Goal: Information Seeking & Learning: Learn about a topic

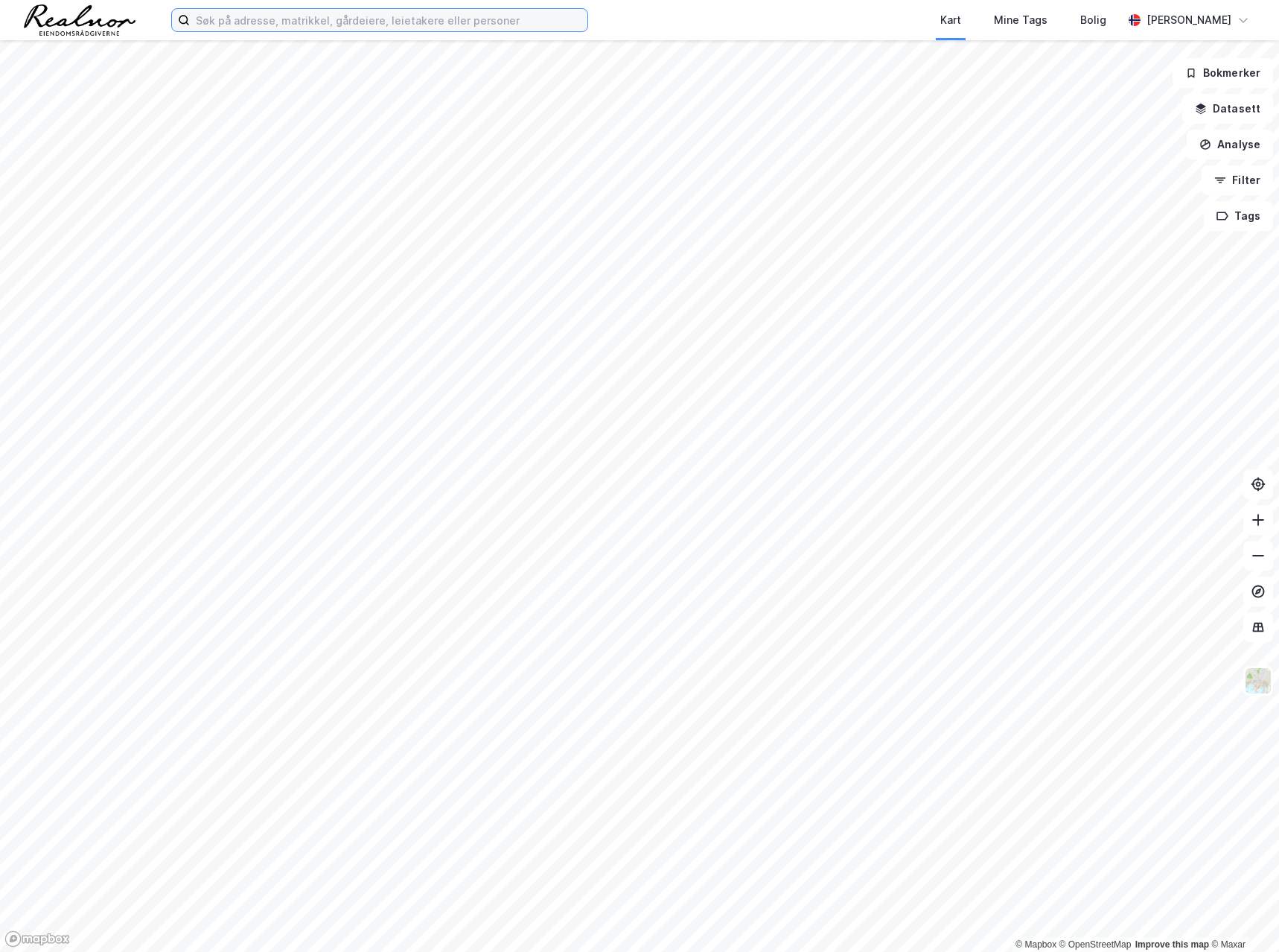
click at [229, 16] on input at bounding box center [388, 20] width 398 height 23
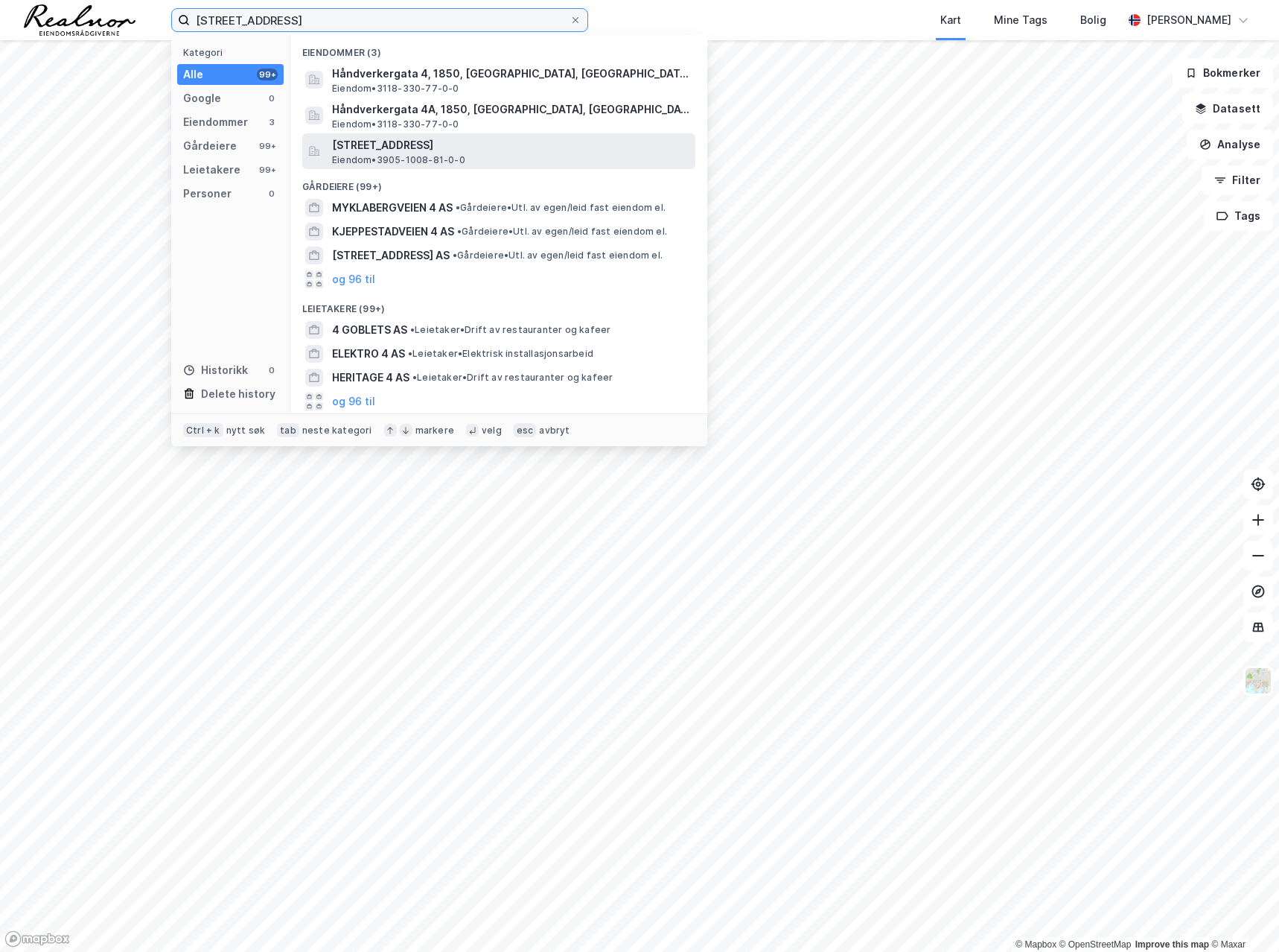
type input "[STREET_ADDRESS]"
click at [382, 144] on span "[STREET_ADDRESS]" at bounding box center [511, 146] width 357 height 18
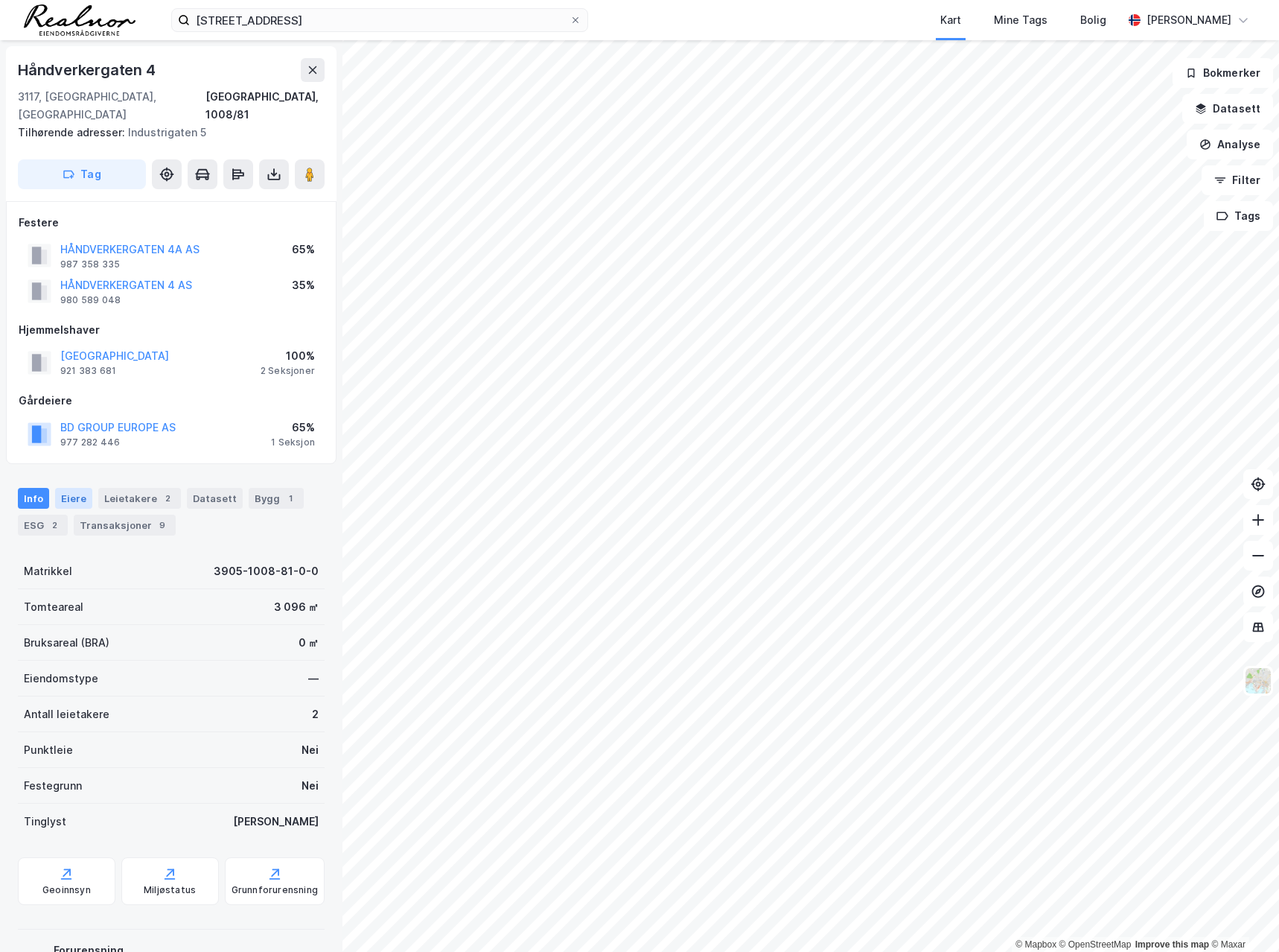
click at [66, 487] on div "Eiere" at bounding box center [73, 497] width 37 height 21
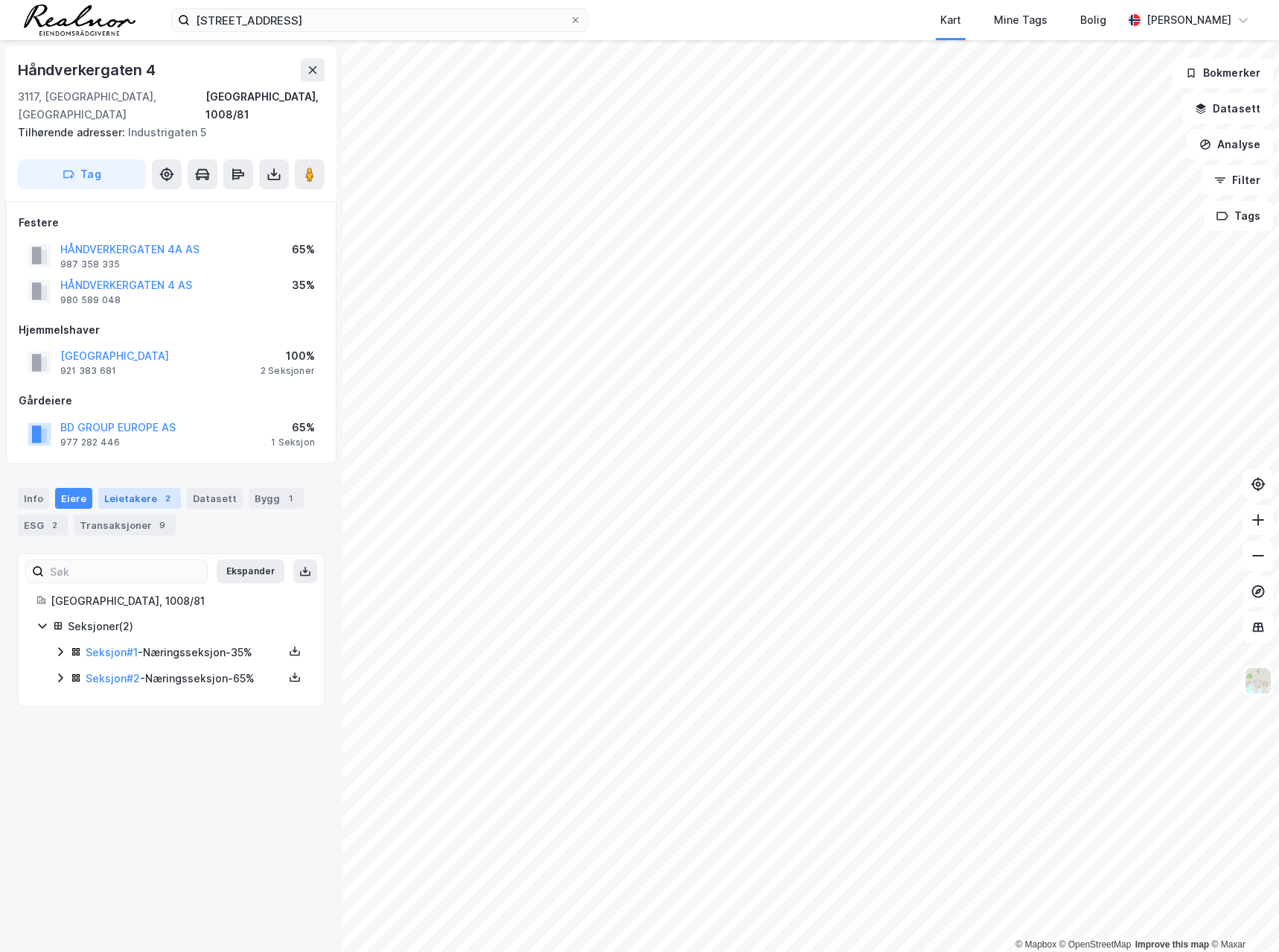
click at [128, 487] on div "Leietakere 2" at bounding box center [139, 497] width 83 height 21
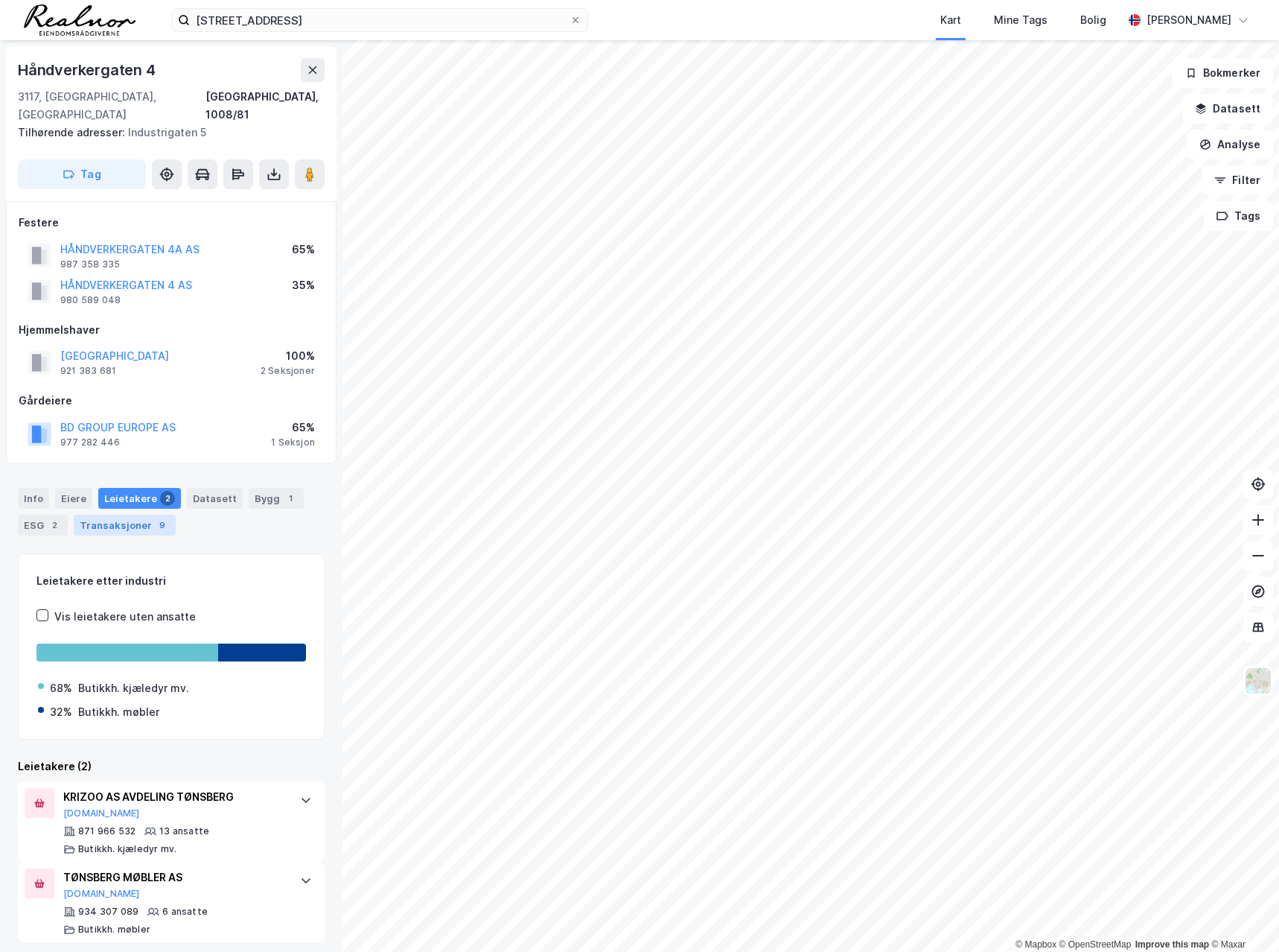
click at [125, 515] on div "Transaksjoner 9" at bounding box center [125, 525] width 102 height 21
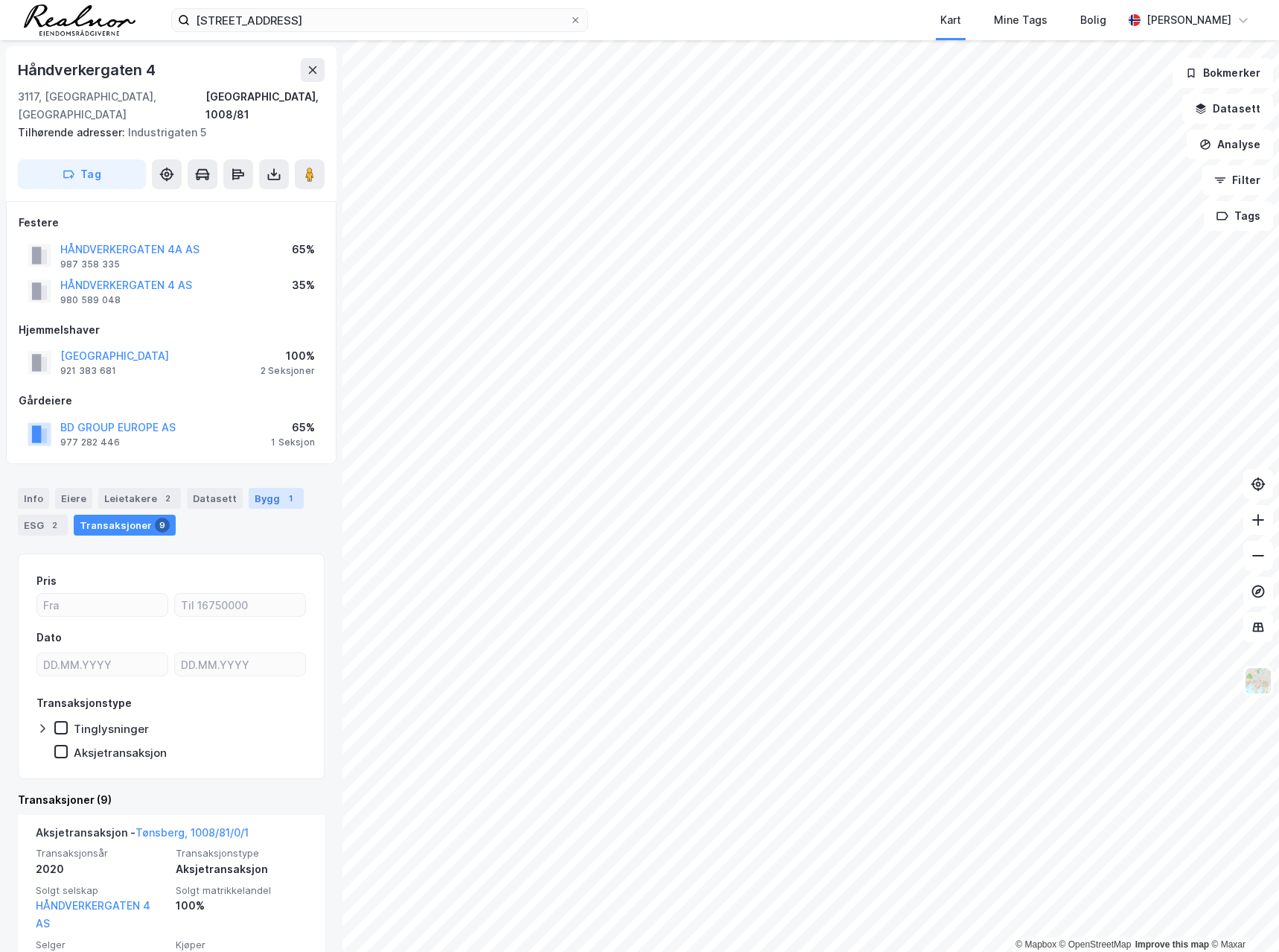
click at [260, 487] on div "Bygg 1" at bounding box center [276, 497] width 55 height 21
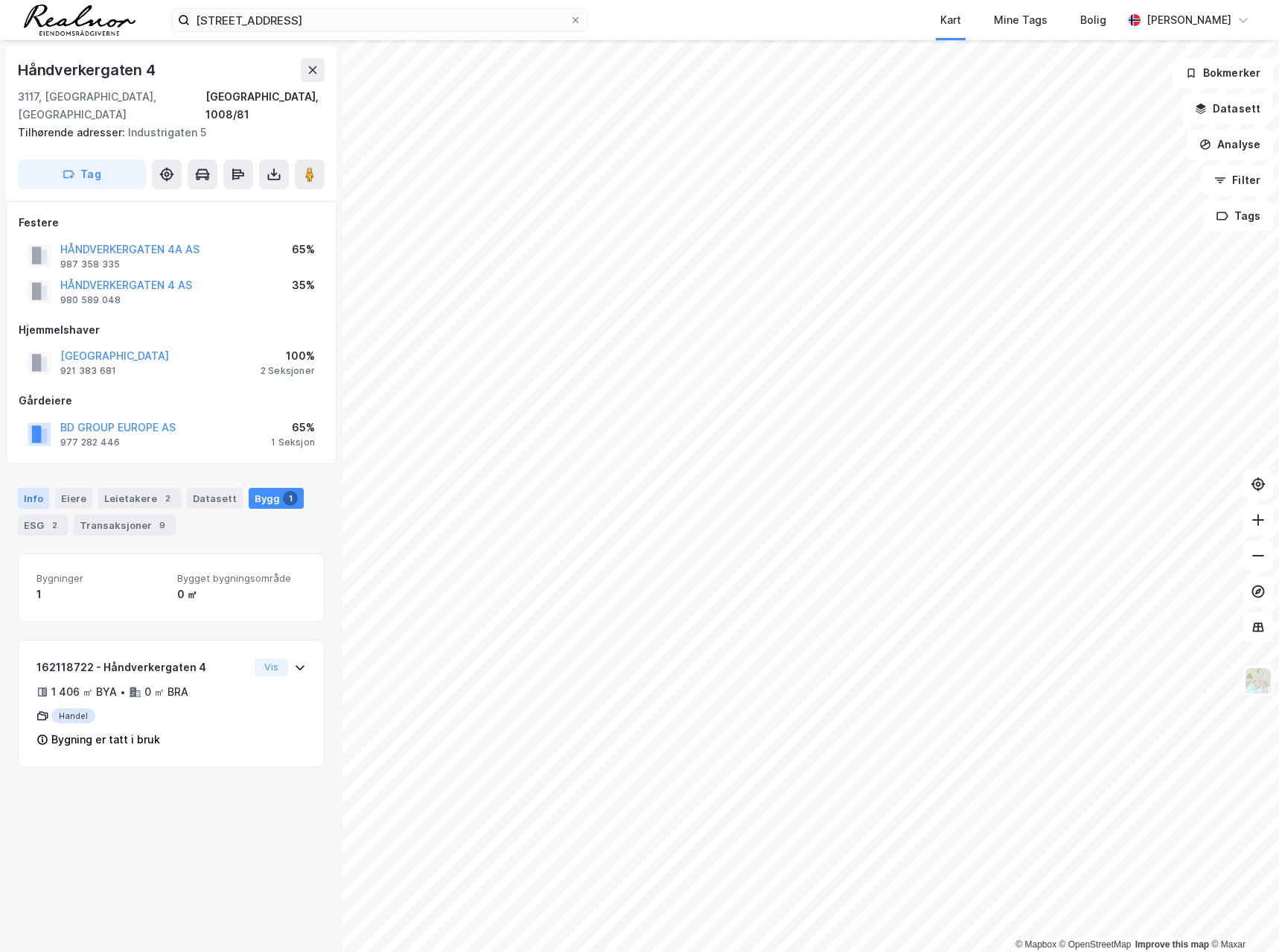
click at [28, 487] on div "Info" at bounding box center [34, 497] width 31 height 21
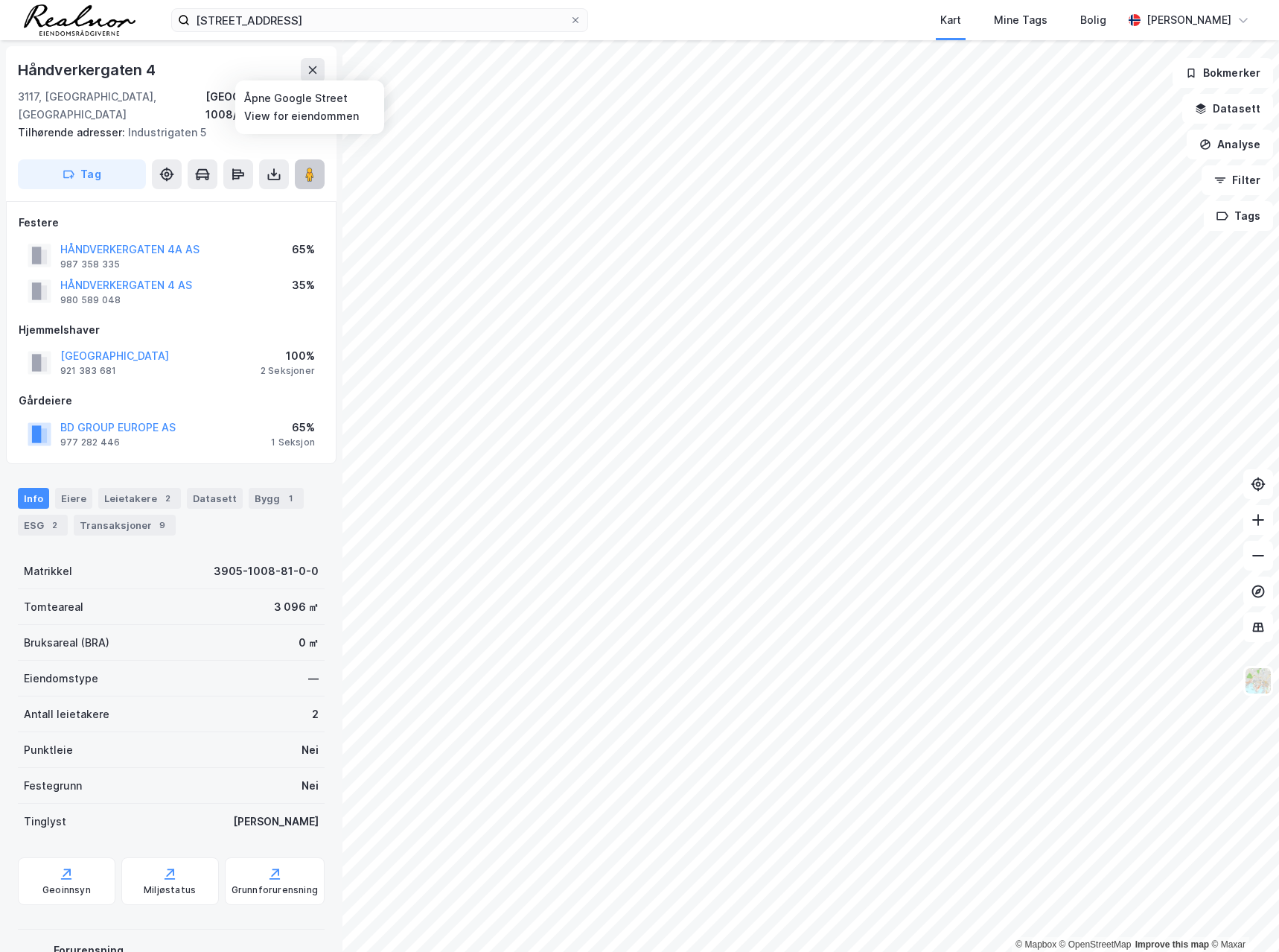
click at [306, 167] on image at bounding box center [310, 174] width 9 height 15
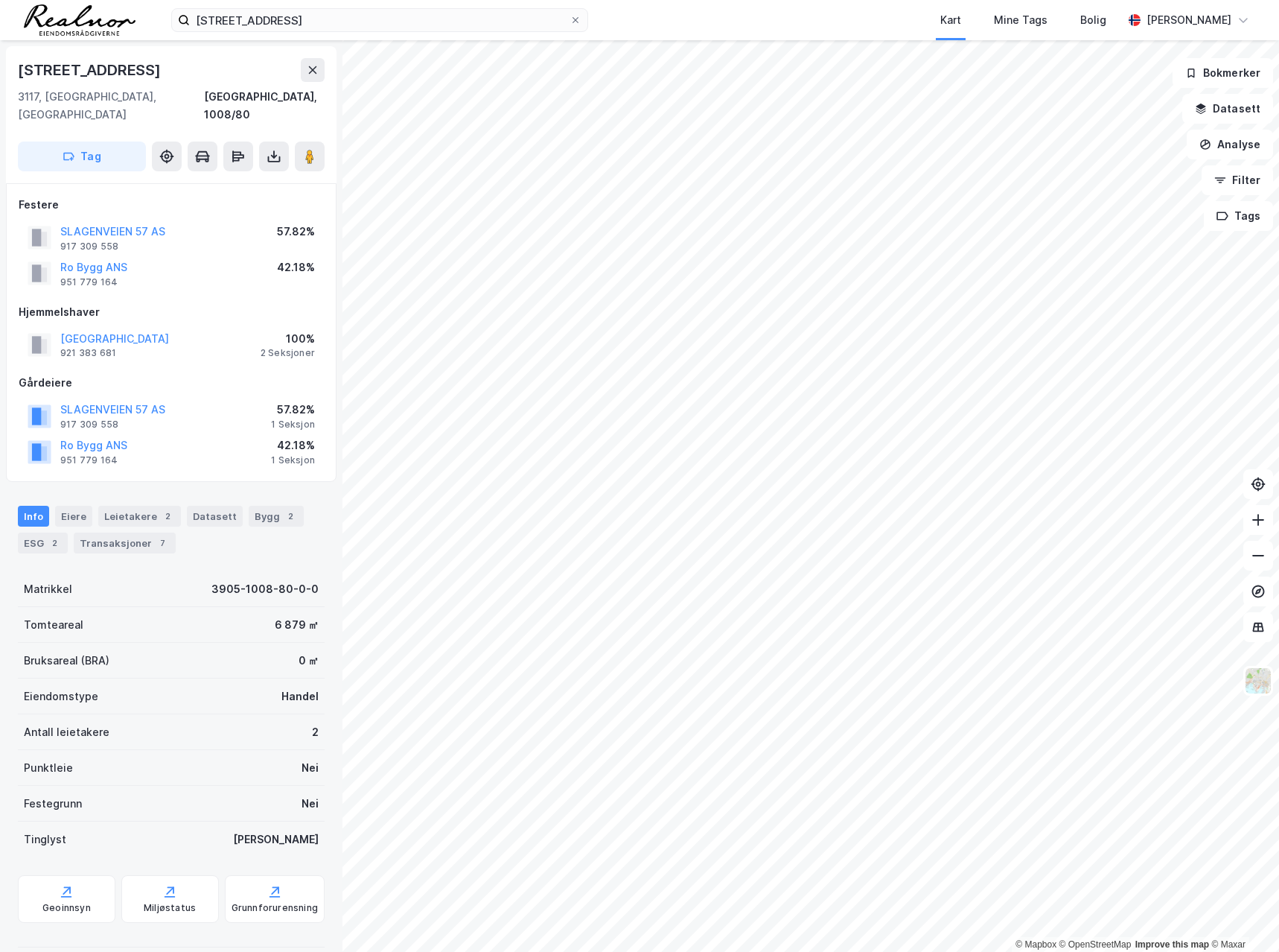
scroll to position [1, 0]
click at [69, 505] on div "Eiere" at bounding box center [73, 515] width 37 height 21
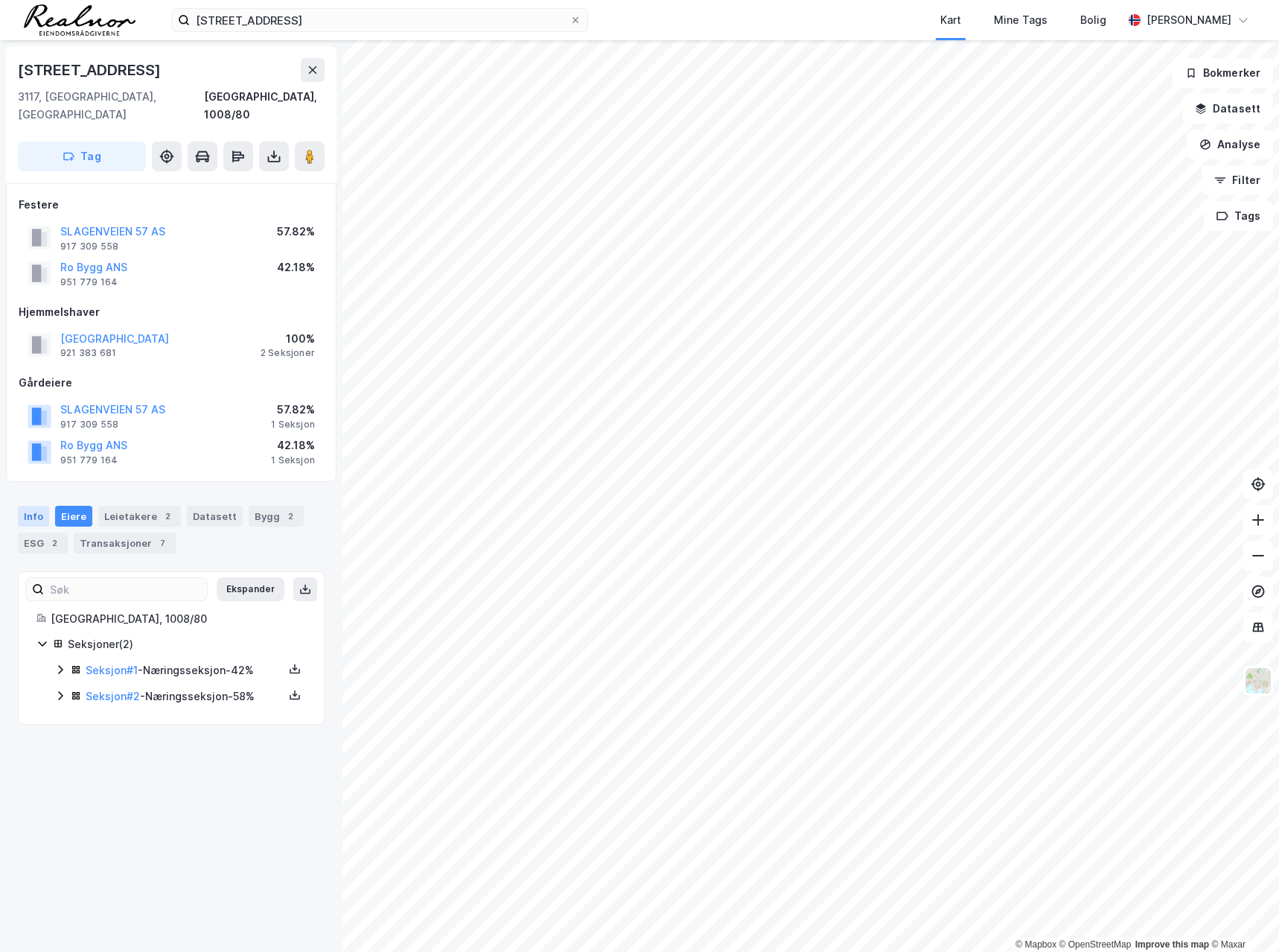
click at [31, 506] on div "Info" at bounding box center [34, 516] width 31 height 21
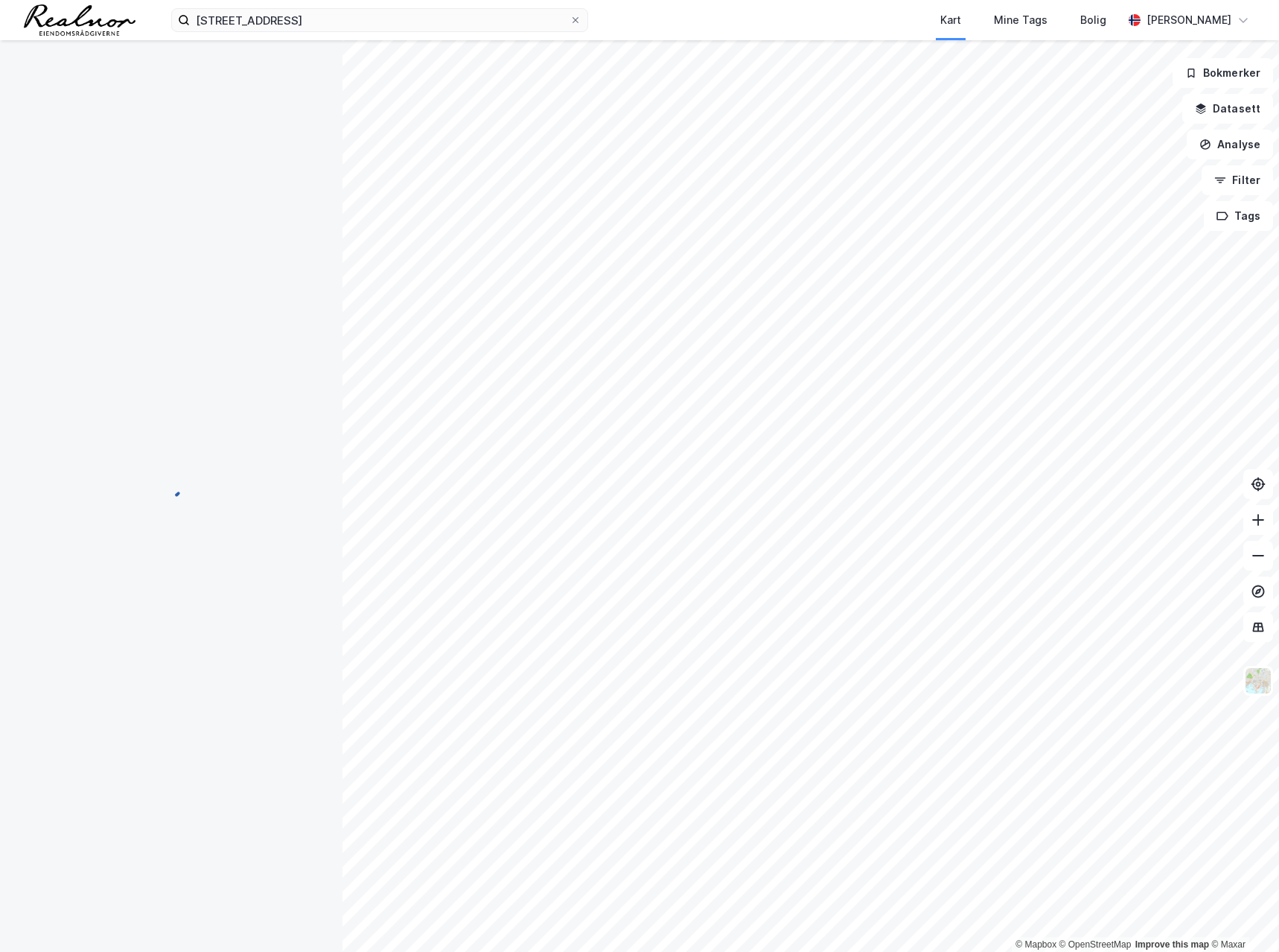
scroll to position [1, 0]
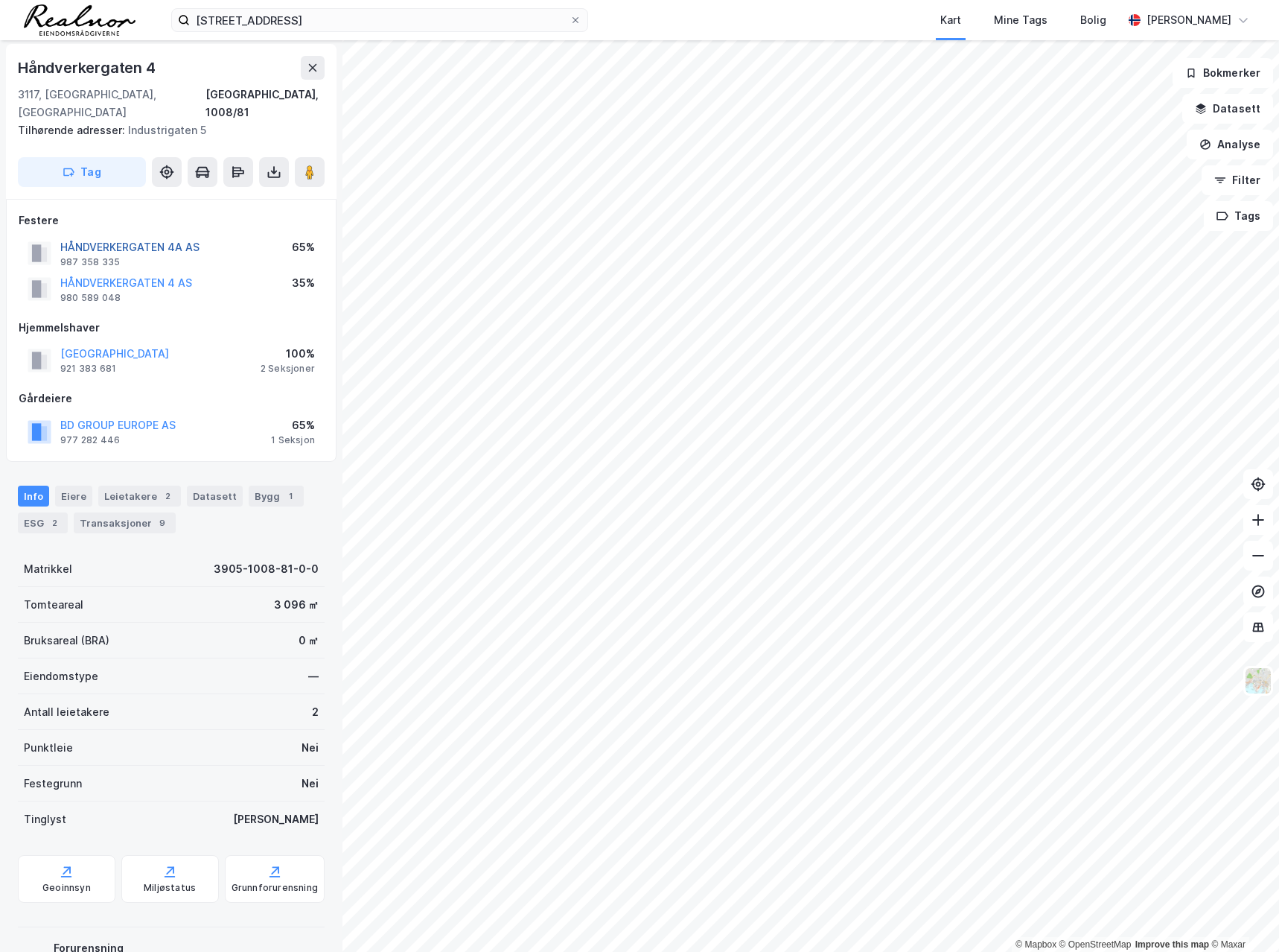
click at [0, 0] on button "HÅNDVERKERGATEN 4A AS" at bounding box center [0, 0] width 0 height 0
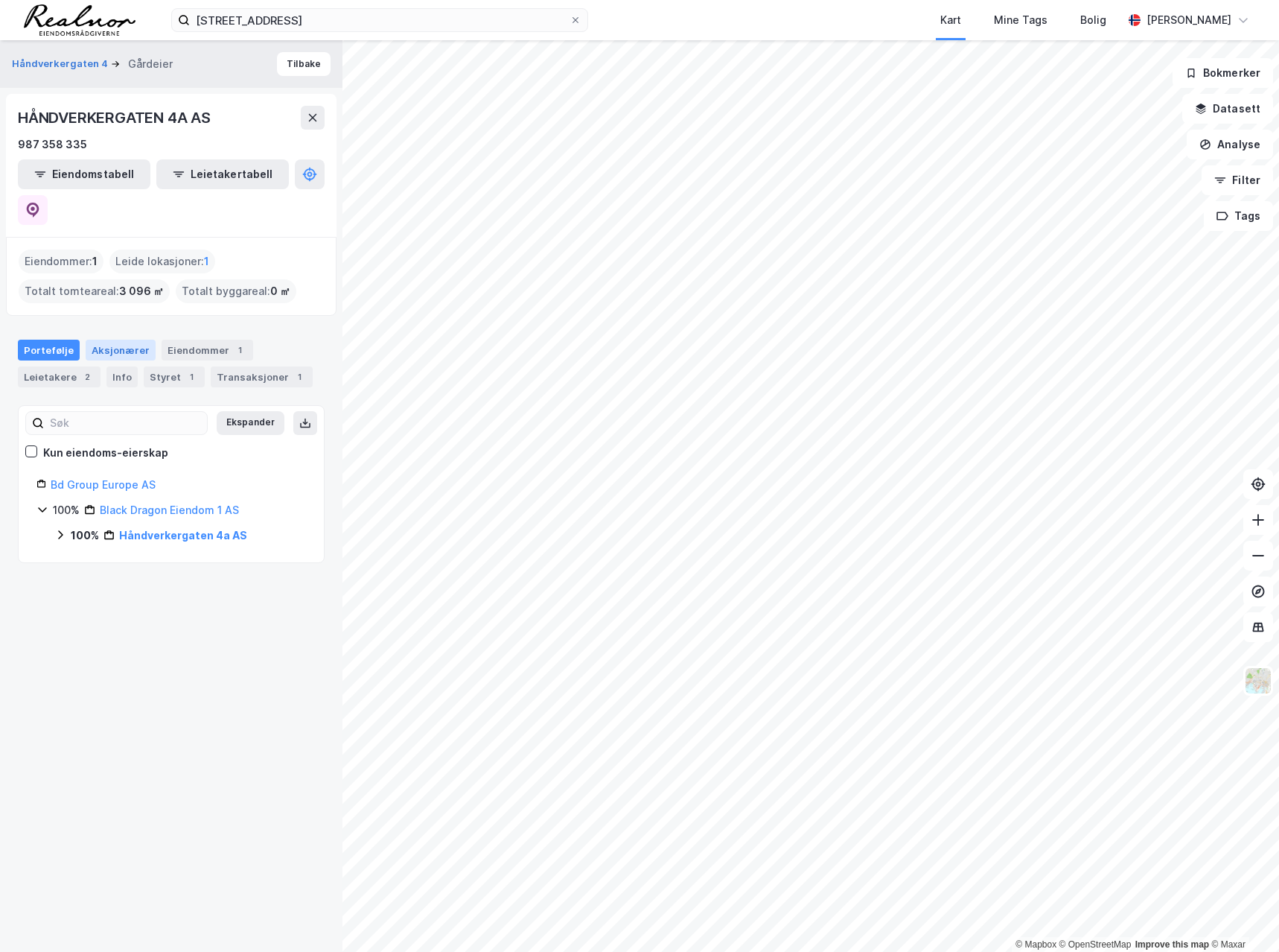
click at [117, 340] on div "Aksjonærer" at bounding box center [120, 350] width 70 height 21
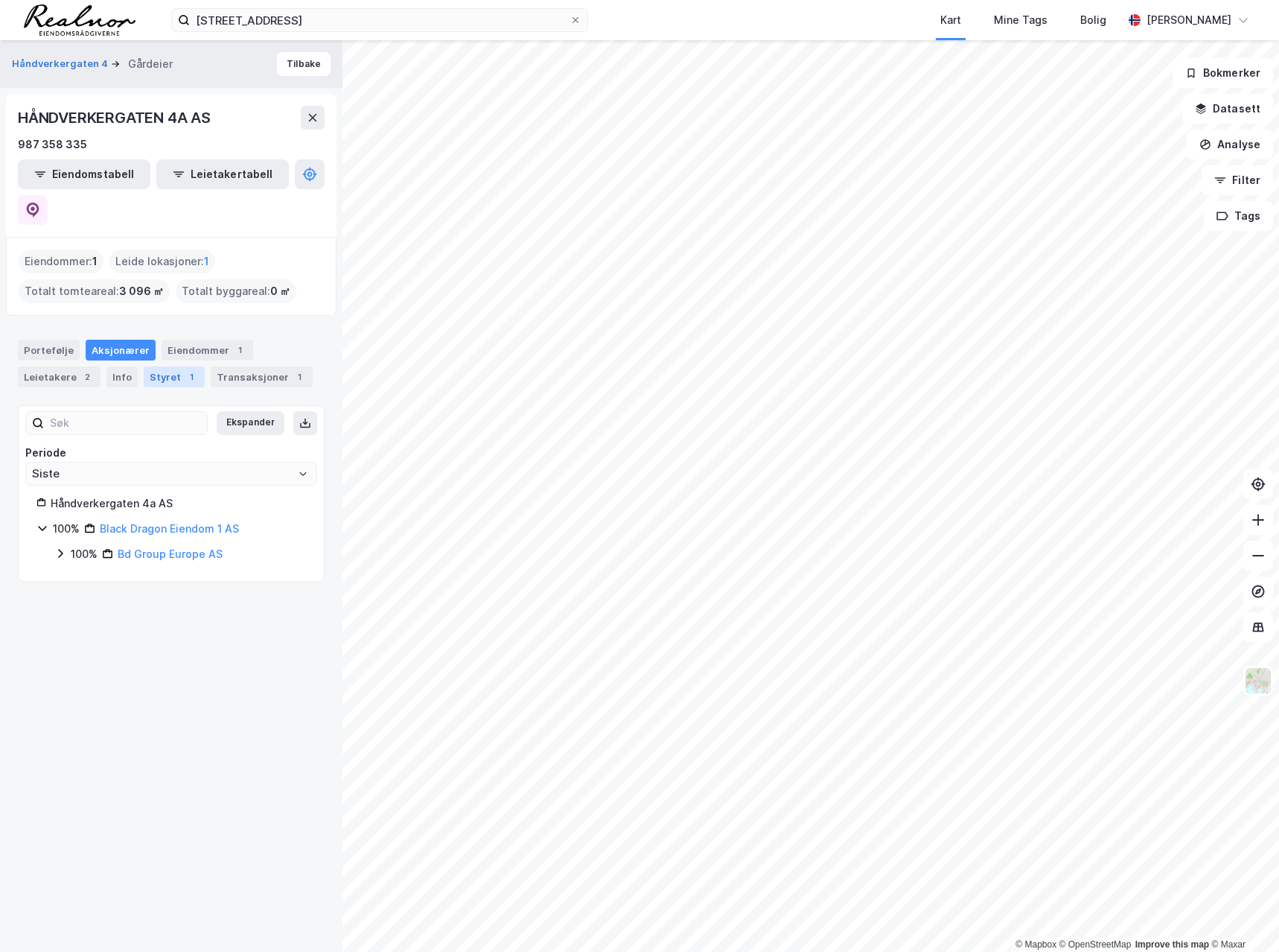
click at [157, 366] on div "Styret 1" at bounding box center [174, 376] width 61 height 21
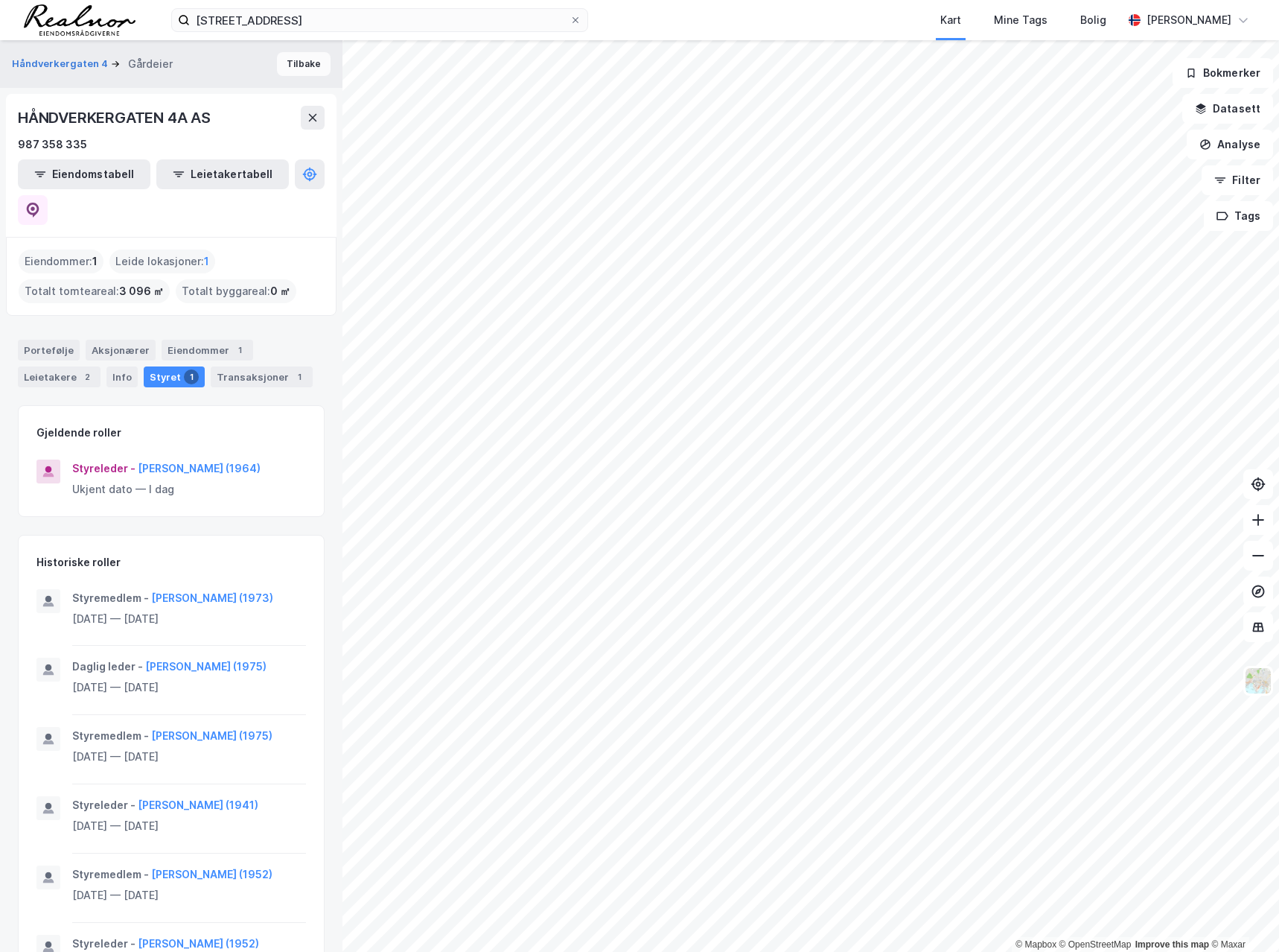
click at [288, 62] on button "Tilbake" at bounding box center [303, 64] width 54 height 24
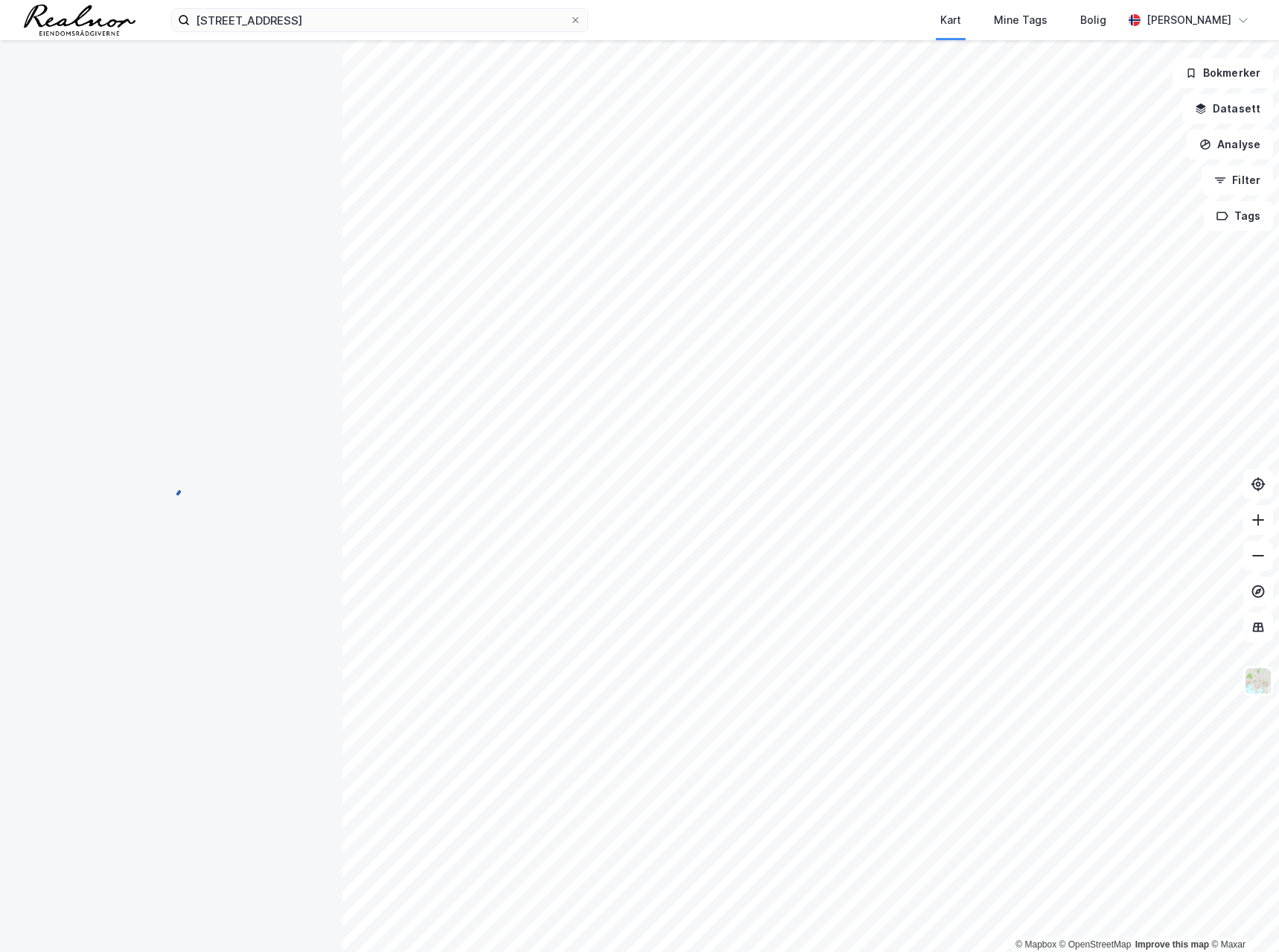
scroll to position [2, 0]
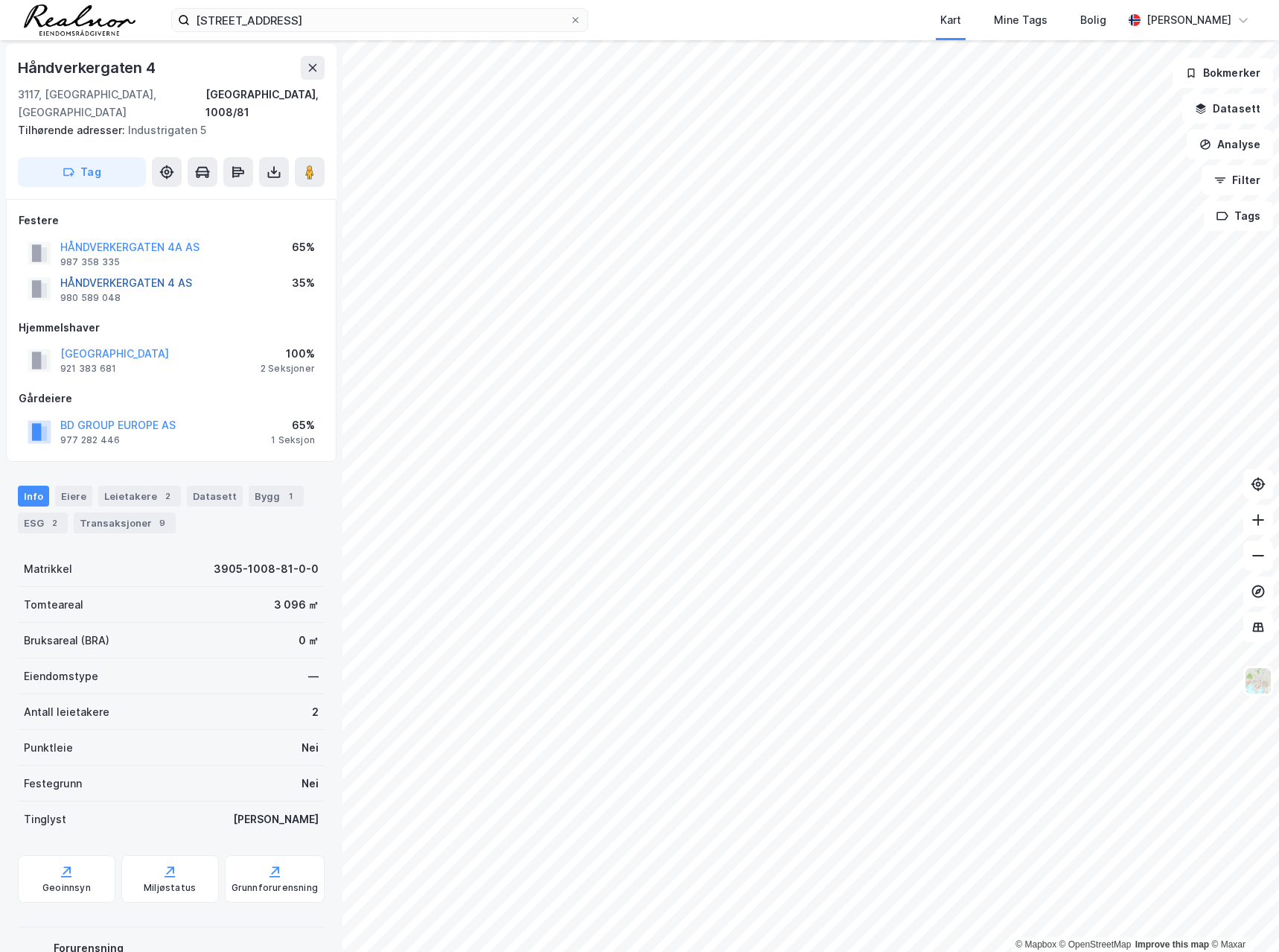
click at [0, 0] on button "HÅNDVERKERGATEN 4 AS" at bounding box center [0, 0] width 0 height 0
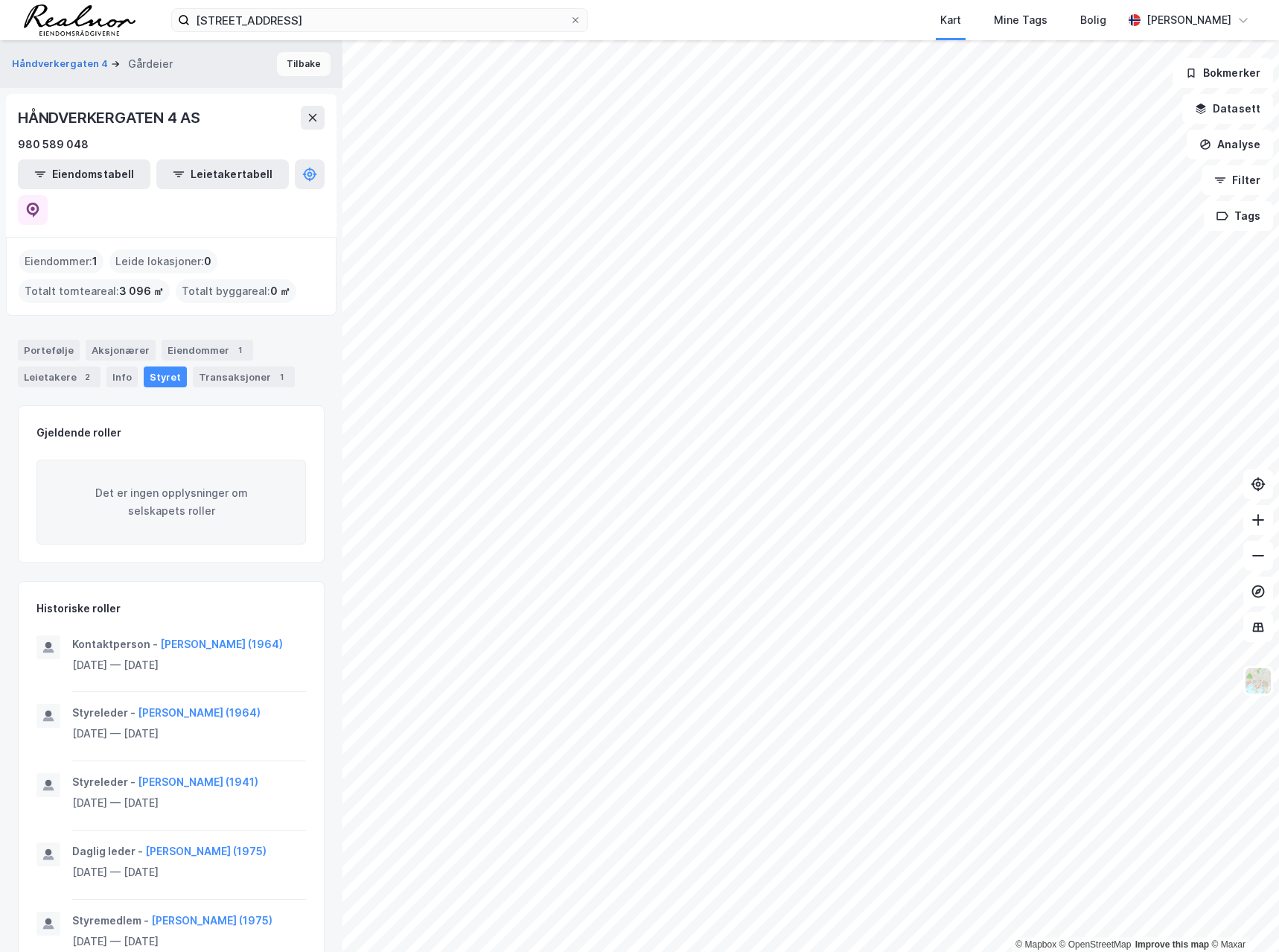
click at [294, 64] on button "Tilbake" at bounding box center [303, 64] width 54 height 24
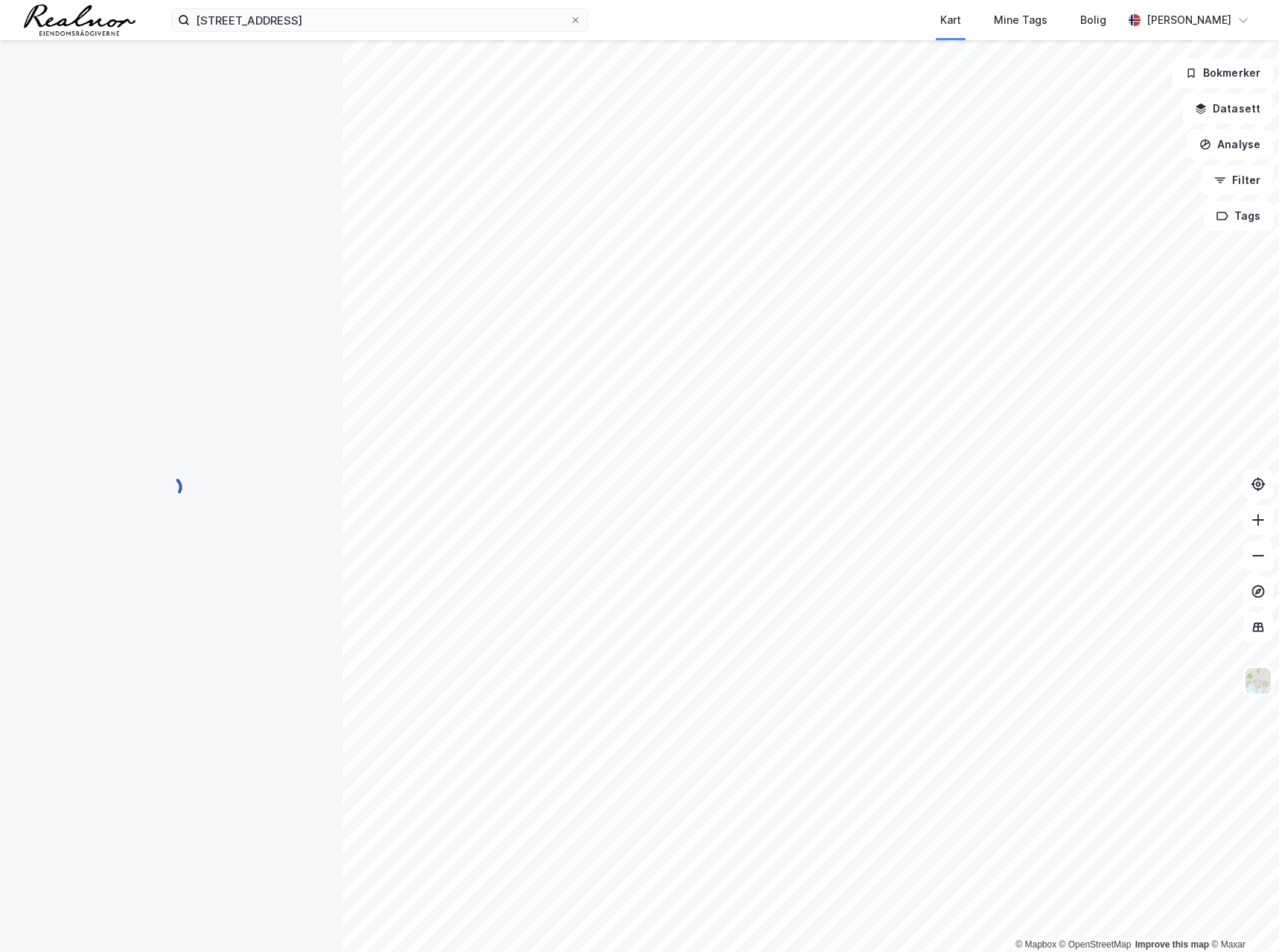
scroll to position [2, 0]
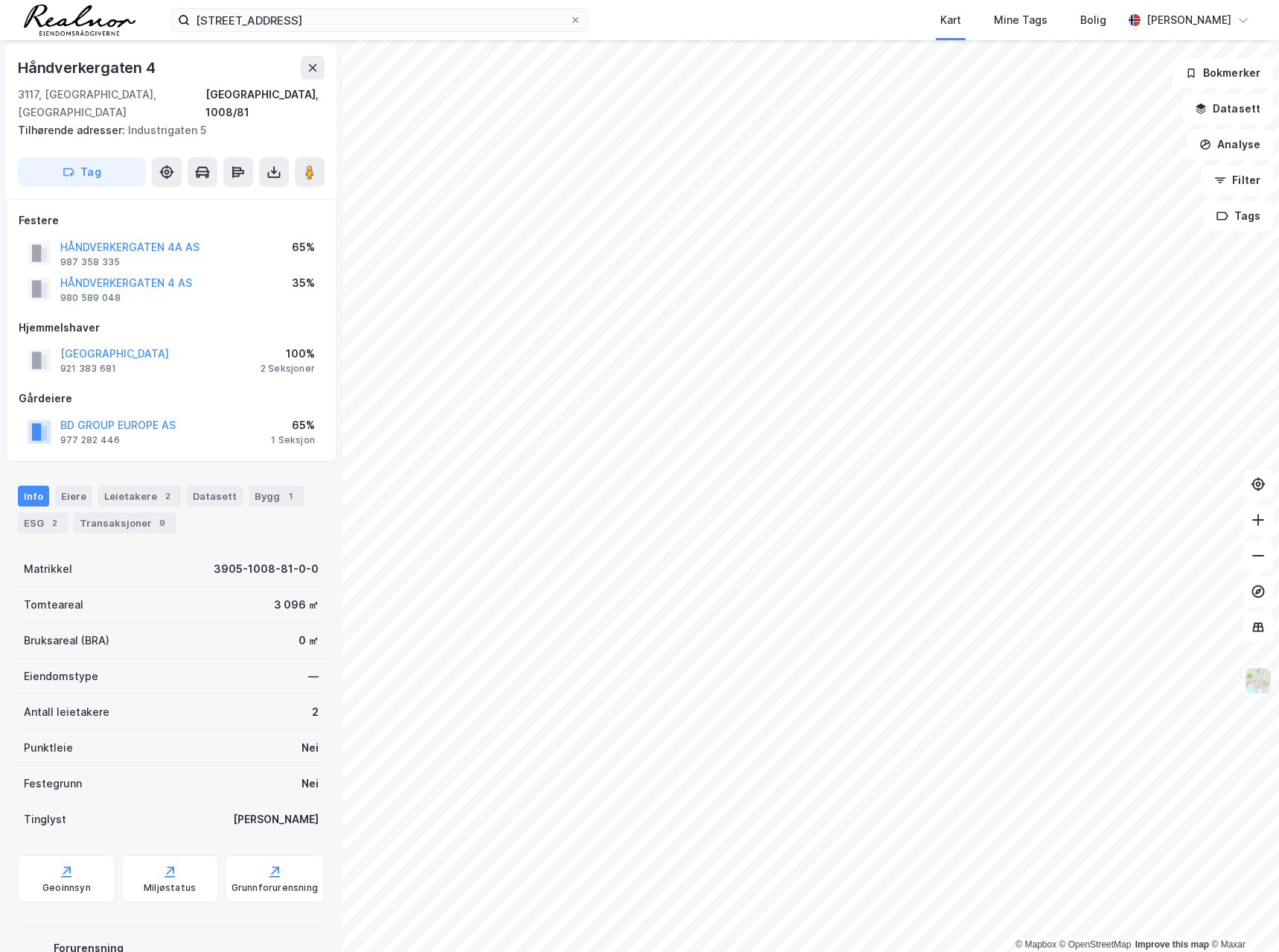
click at [1004, 951] on html "håndtverkergata 4 Kart Mine Tags Bolig [PERSON_NAME] © Mapbox © OpenStreetMap I…" at bounding box center [640, 476] width 1279 height 952
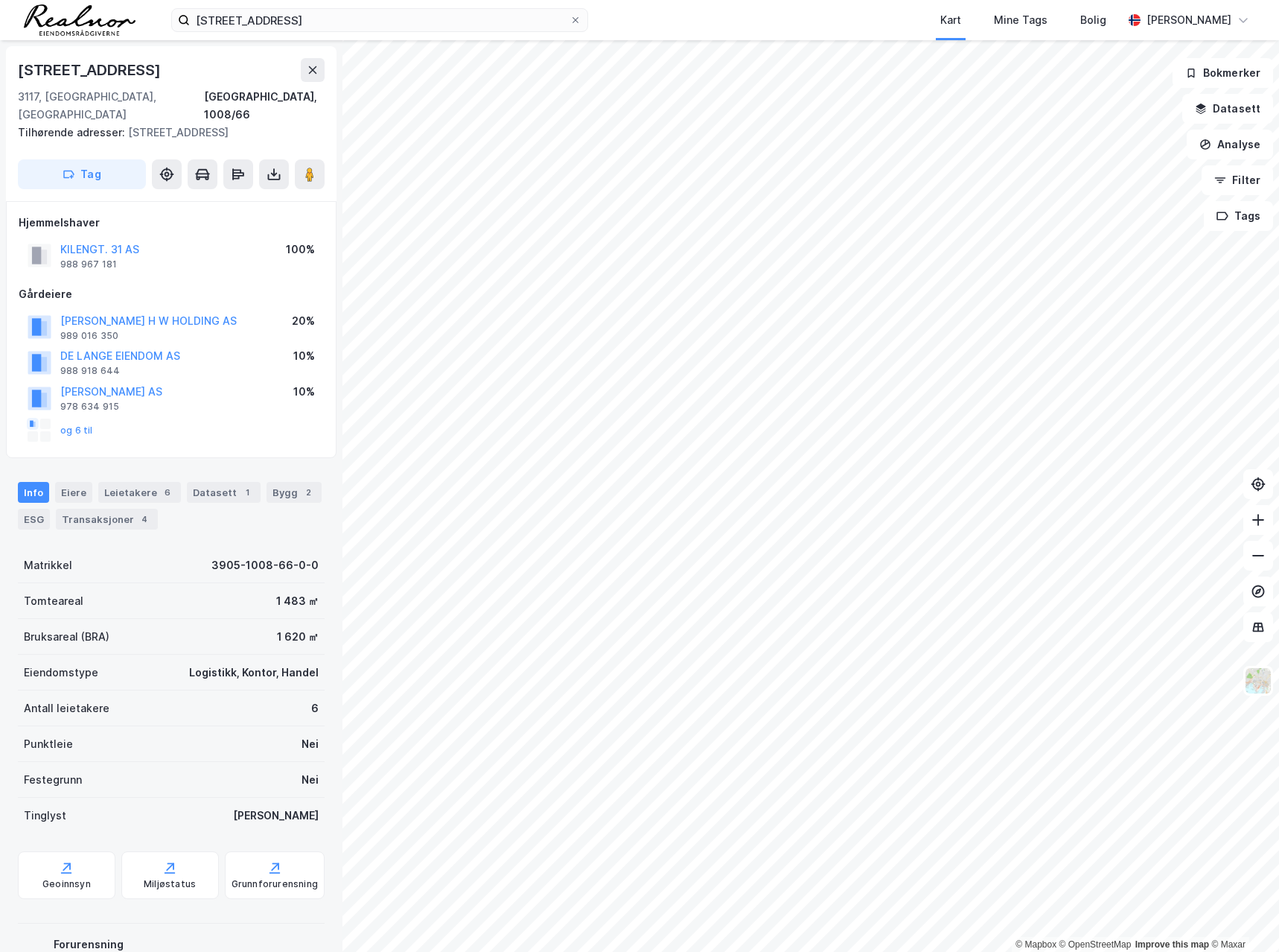
scroll to position [2, 0]
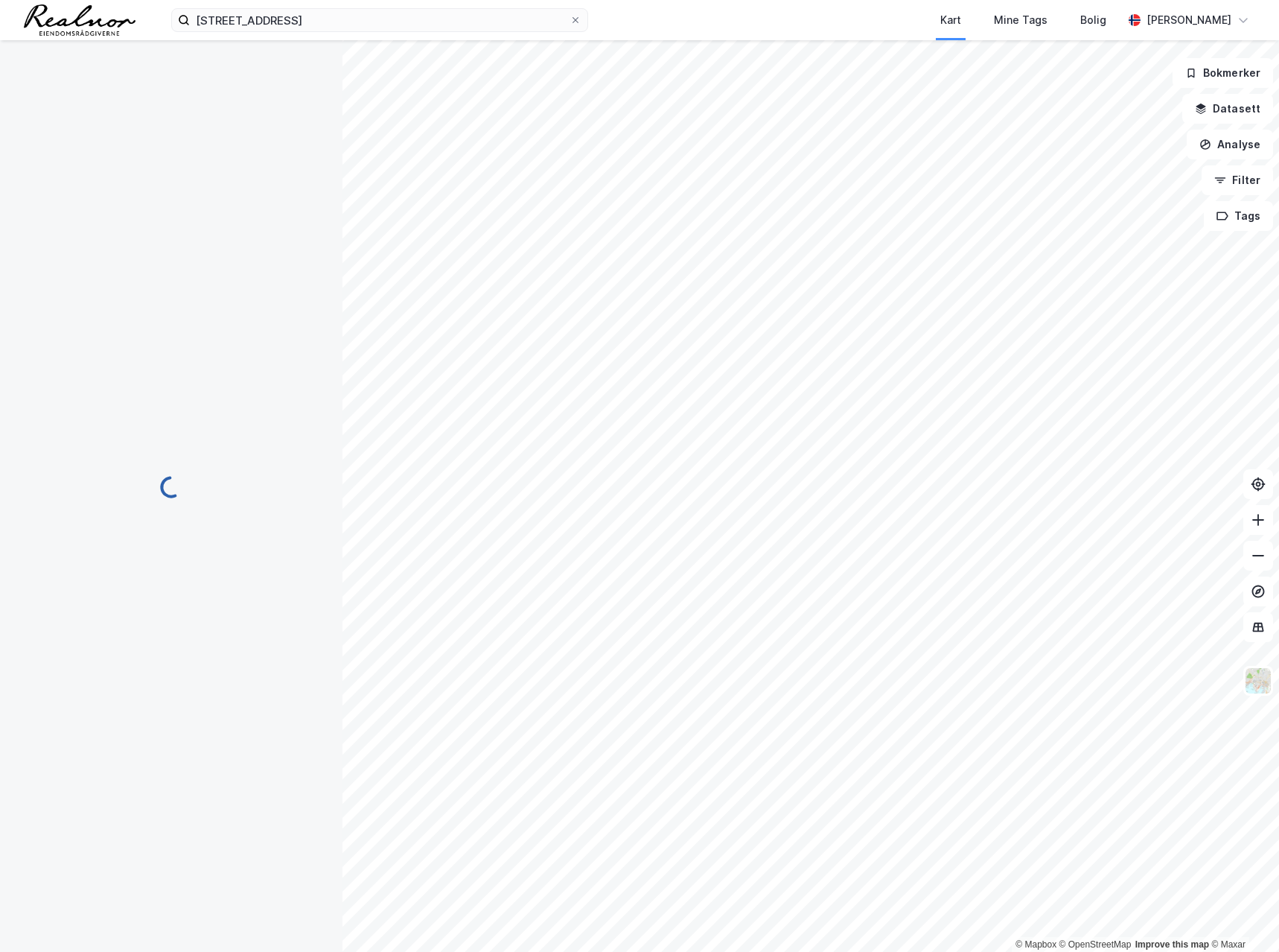
scroll to position [2, 0]
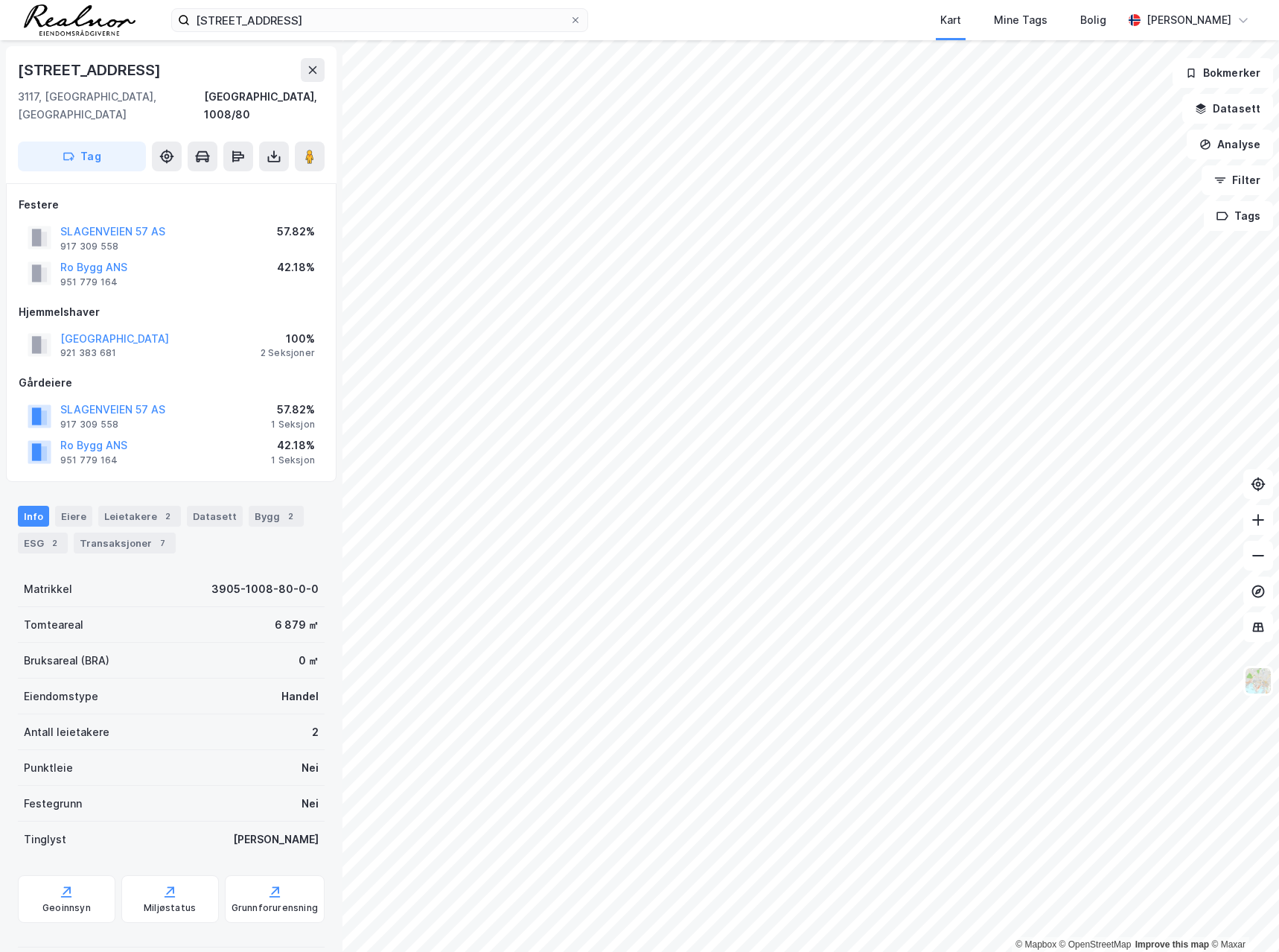
scroll to position [2, 0]
click at [0, 0] on button "SLAGENVEIEN 57 AS" at bounding box center [0, 0] width 0 height 0
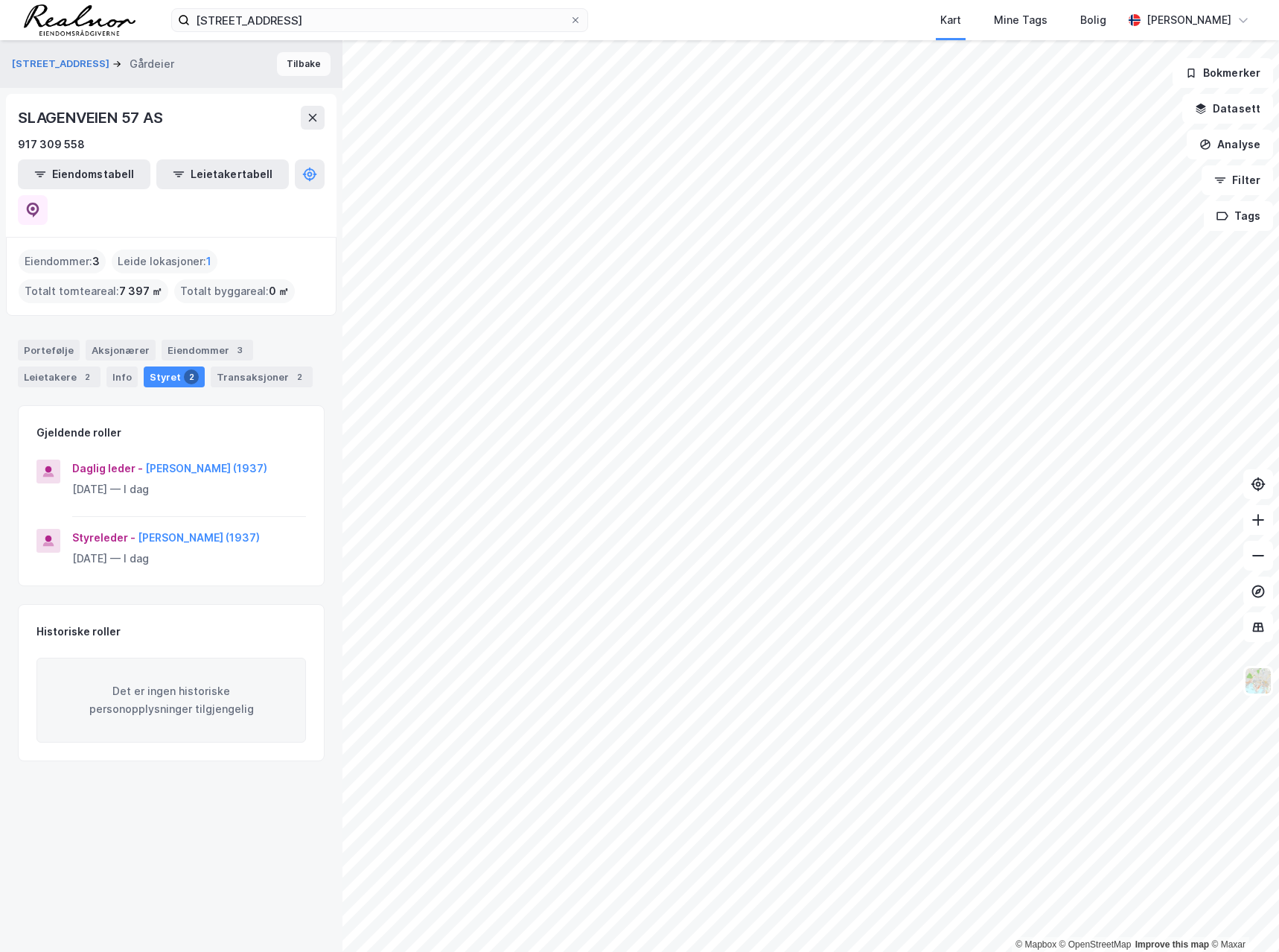
click at [285, 56] on button "Tilbake" at bounding box center [303, 64] width 54 height 24
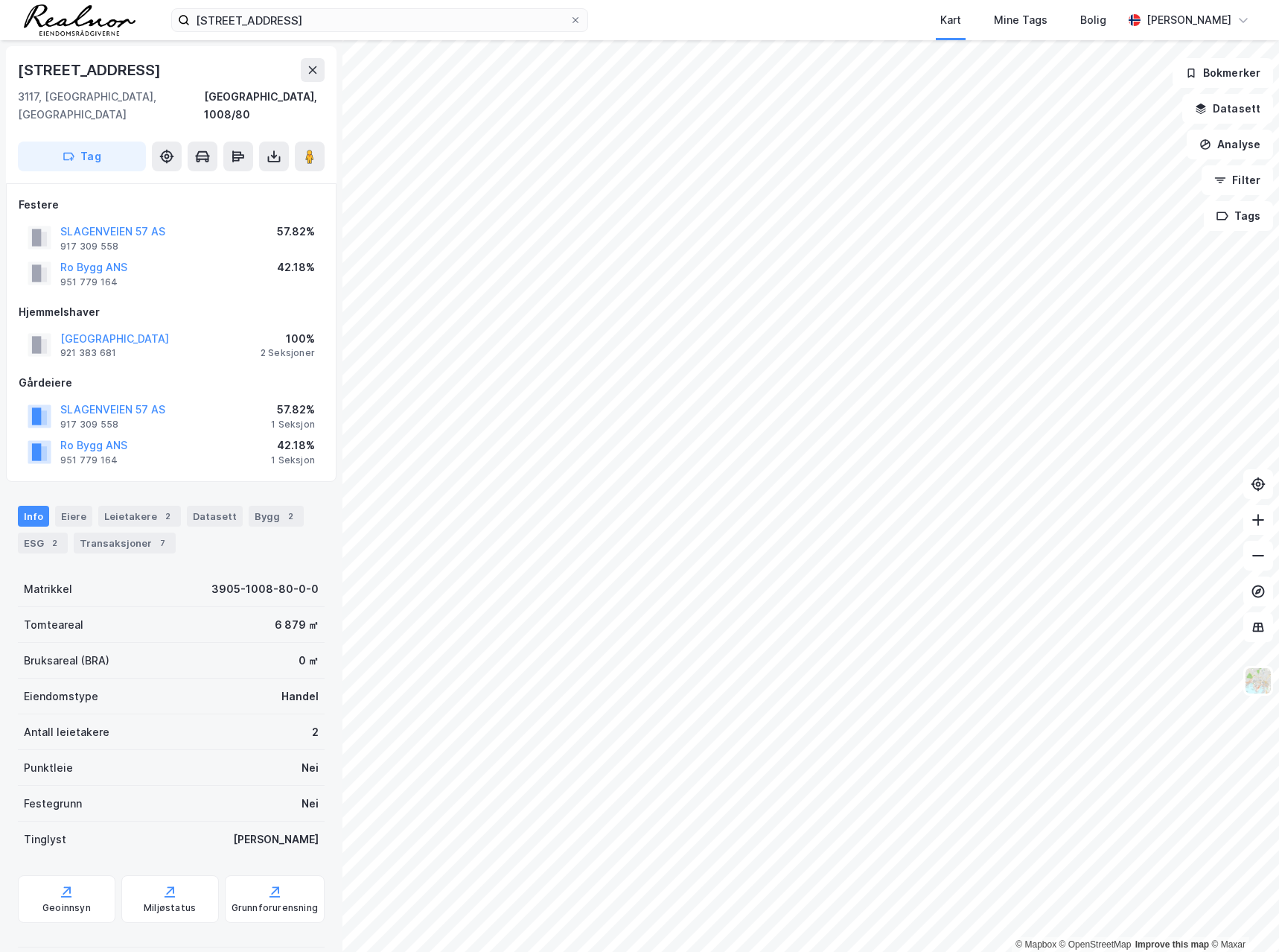
scroll to position [2, 0]
click at [0, 0] on button "Ro Bygg ANS" at bounding box center [0, 0] width 0 height 0
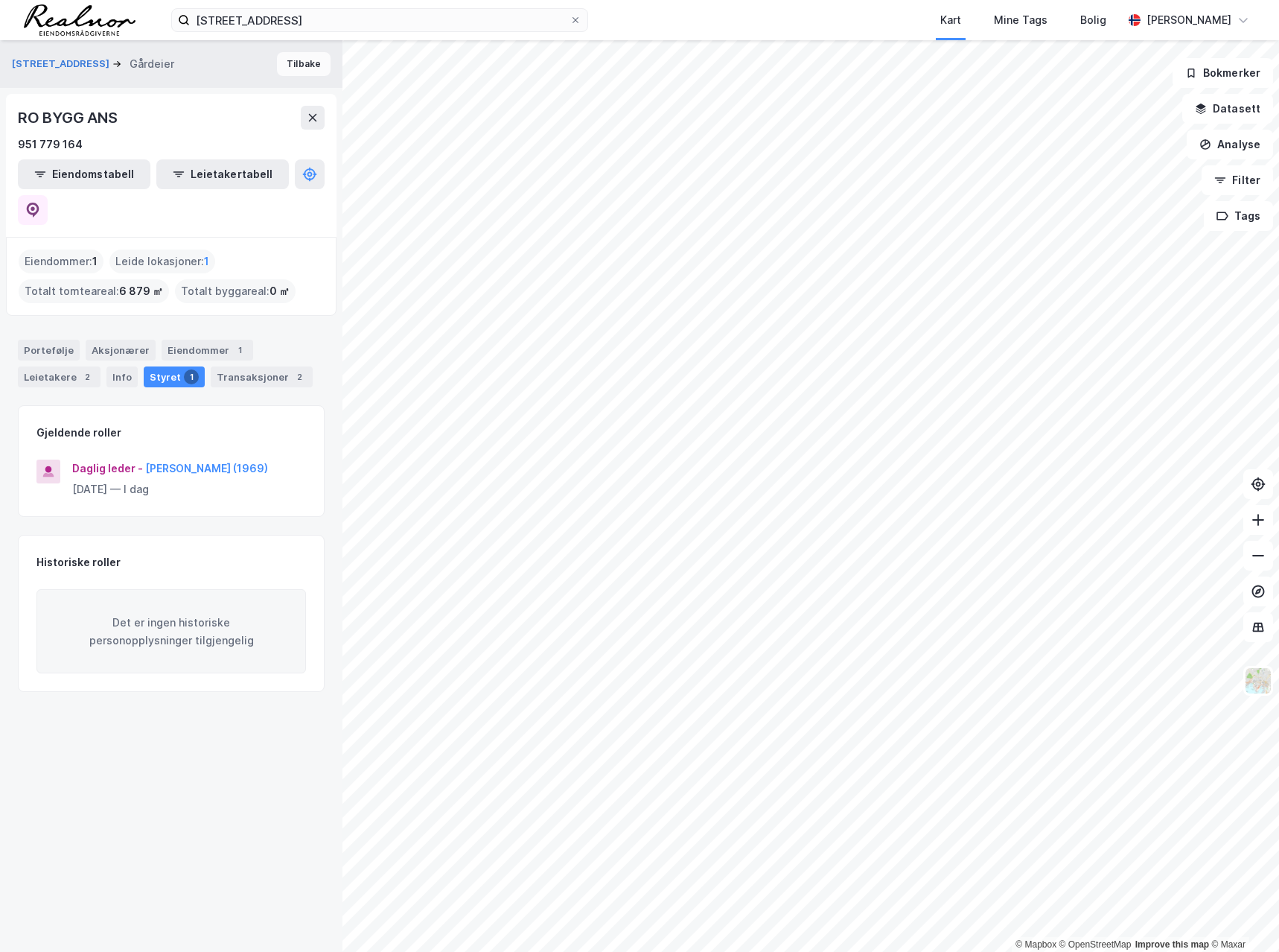
click at [293, 56] on button "Tilbake" at bounding box center [303, 64] width 54 height 24
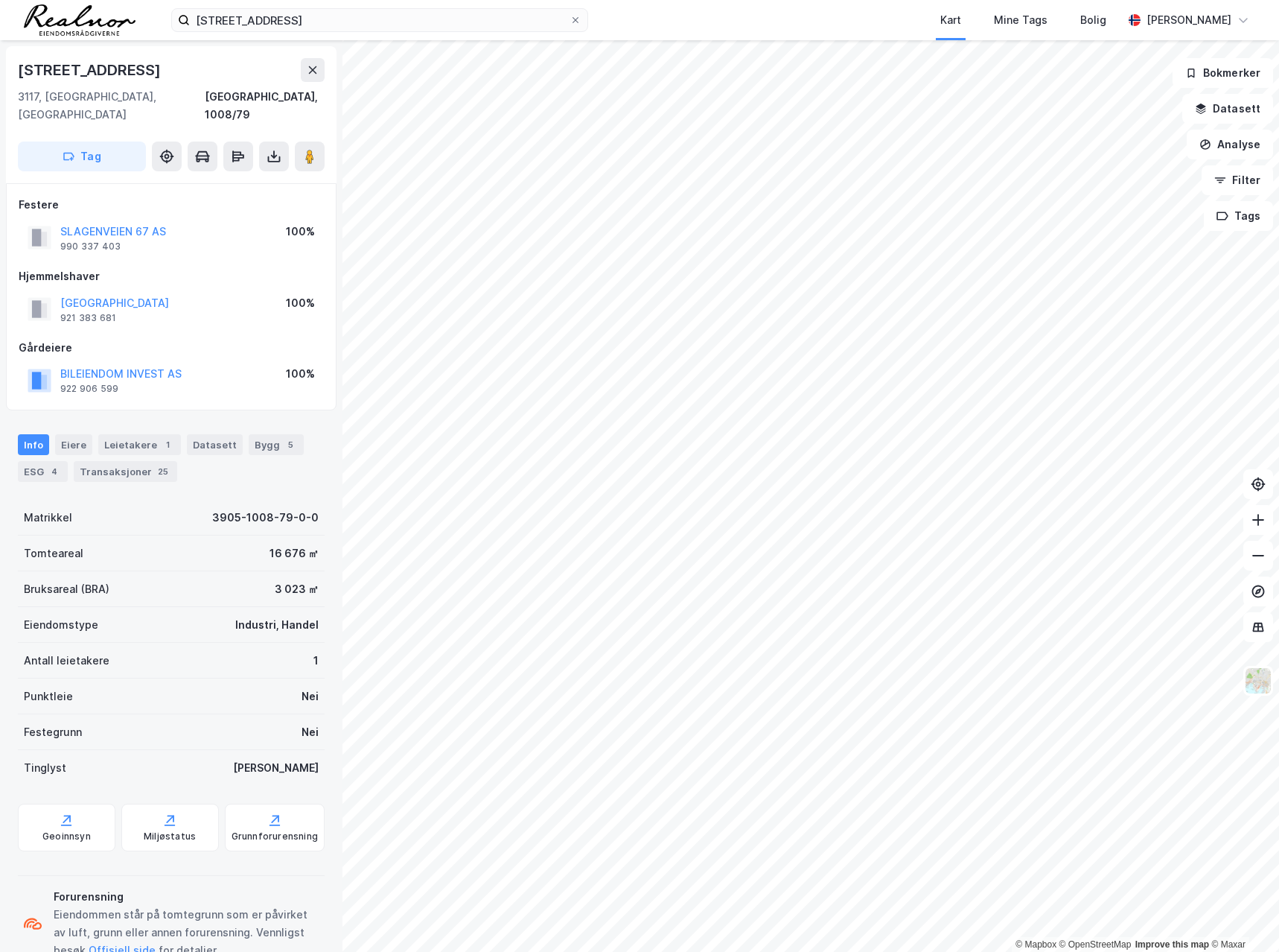
scroll to position [2, 0]
click at [0, 0] on button "BILEIENDOM INVEST AS" at bounding box center [0, 0] width 0 height 0
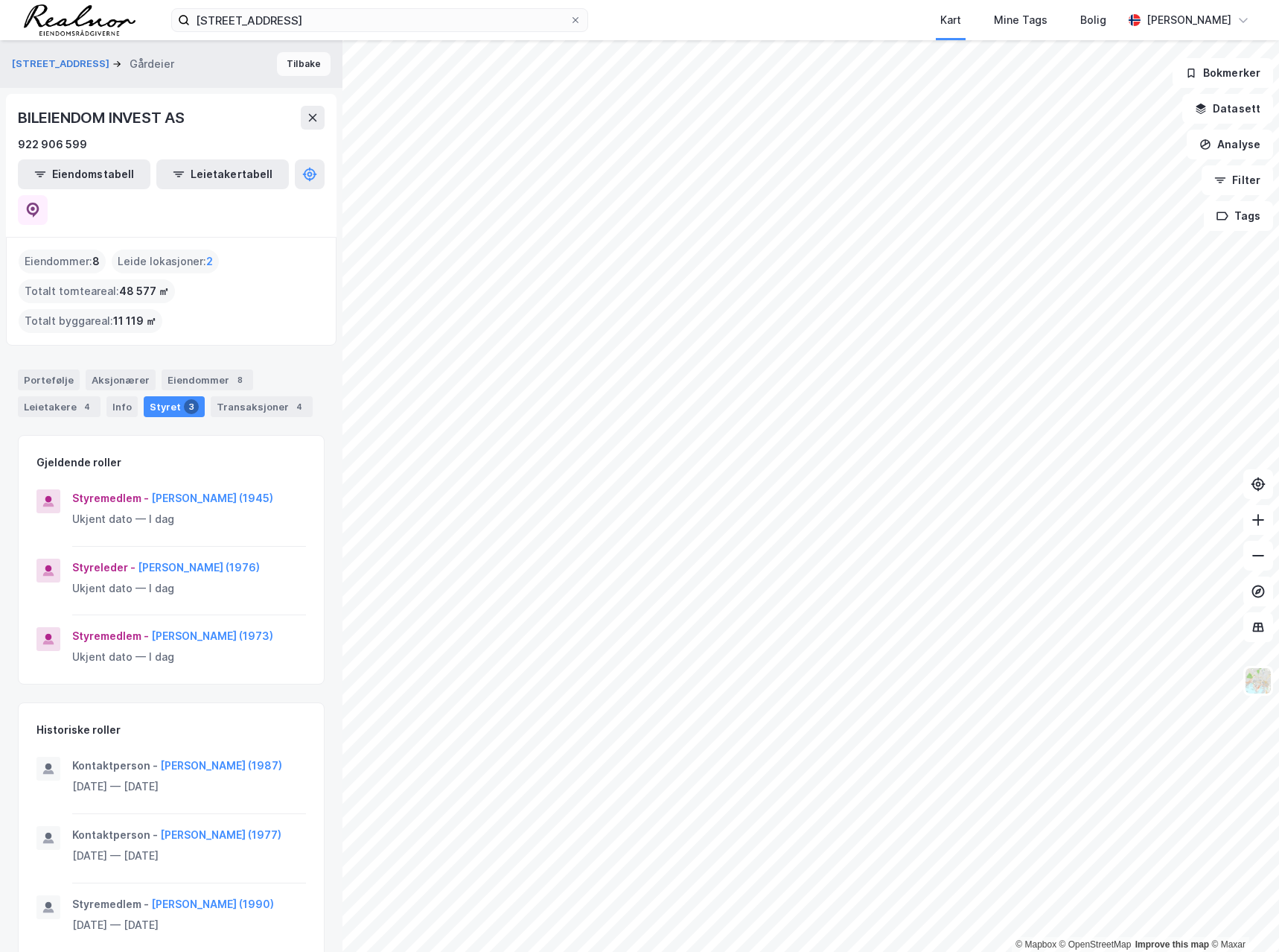
click at [300, 55] on button "Tilbake" at bounding box center [303, 64] width 54 height 24
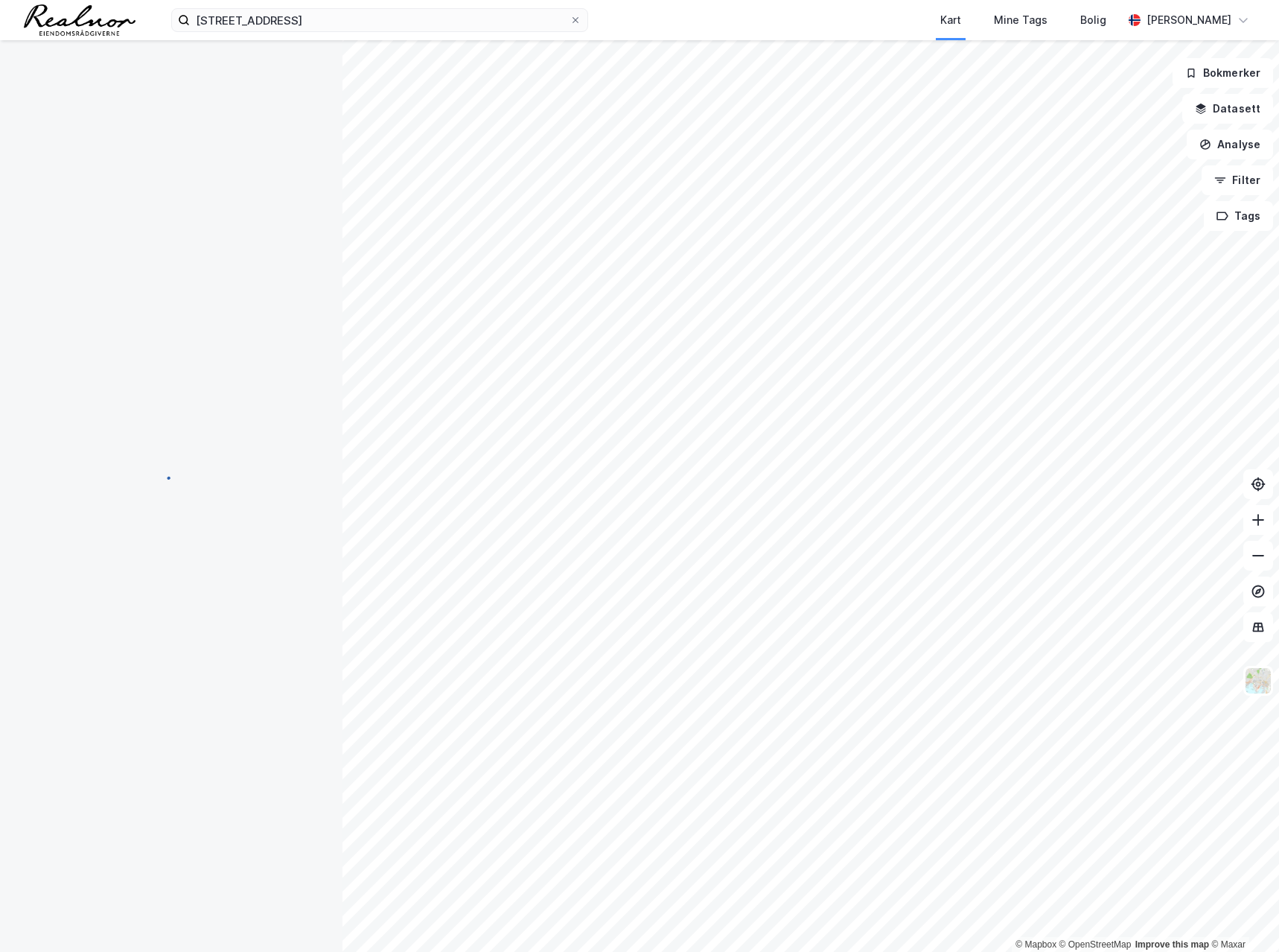
scroll to position [2, 0]
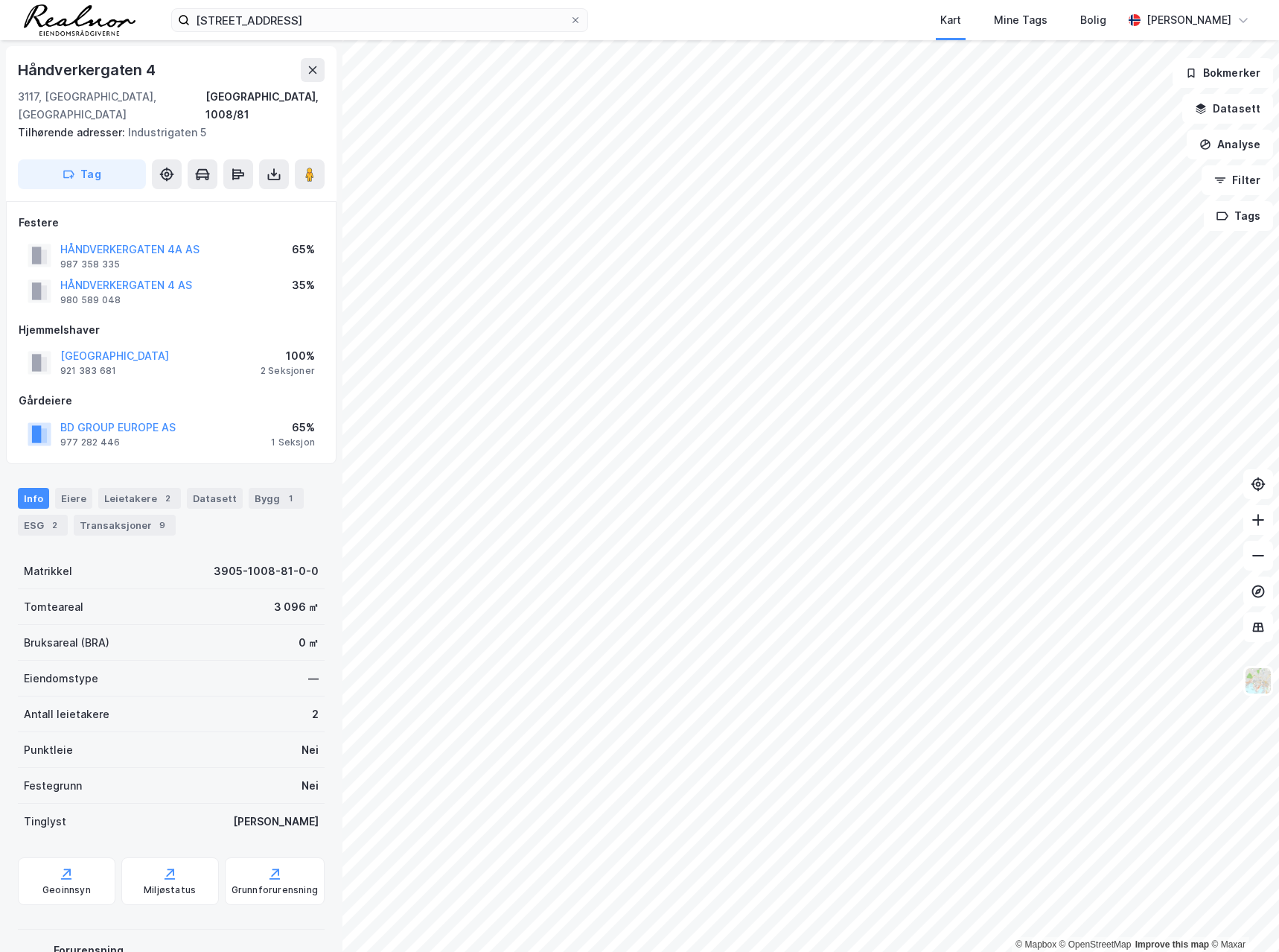
scroll to position [2, 0]
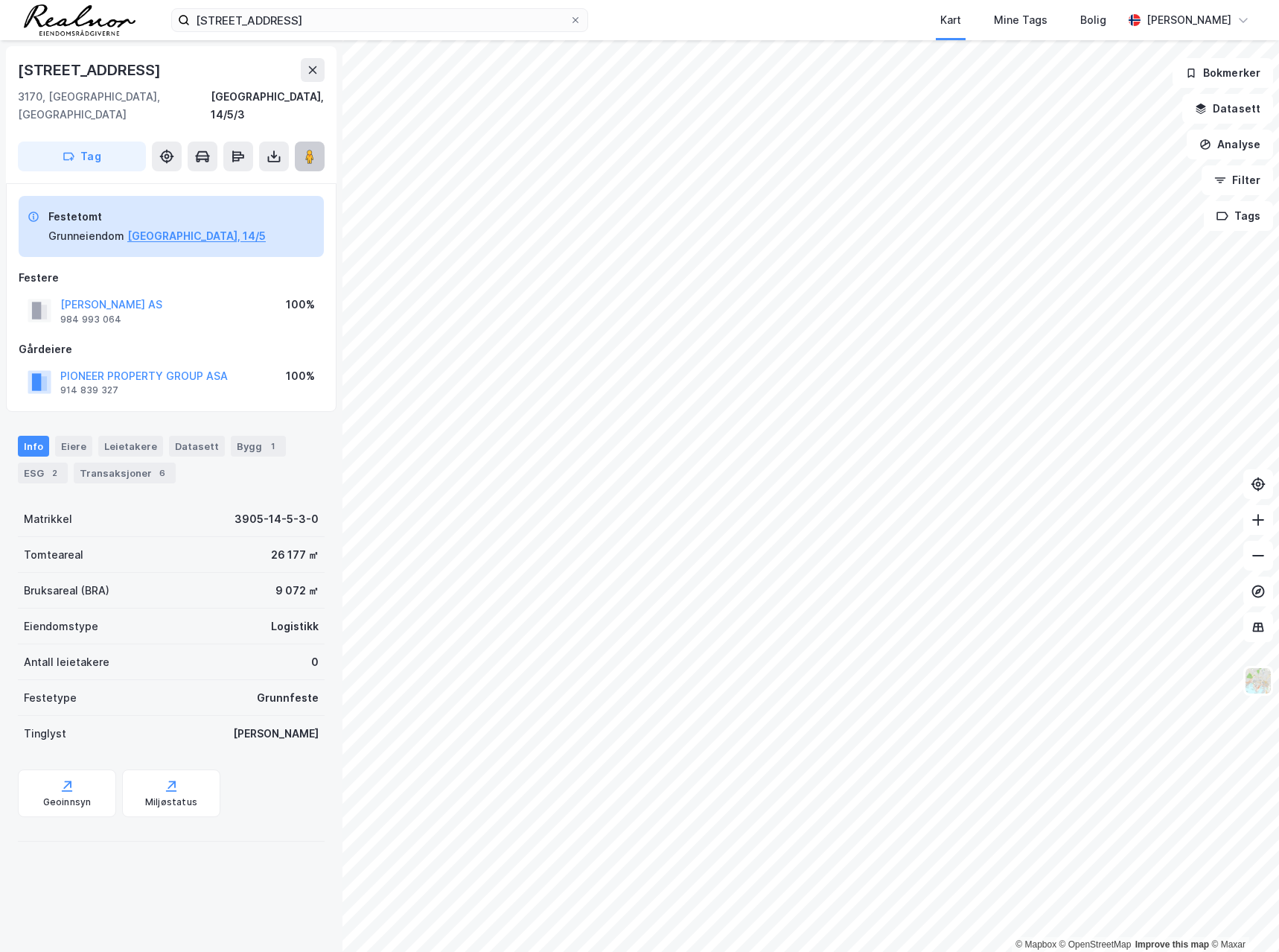
click at [319, 142] on button at bounding box center [310, 156] width 30 height 30
click at [716, 460] on div "© Mapbox © OpenStreetMap Improve this map © [PERSON_NAME][STREET_ADDRESS], [GEO…" at bounding box center [640, 496] width 1279 height 912
click at [0, 0] on button "[PERSON_NAME] AS" at bounding box center [0, 0] width 0 height 0
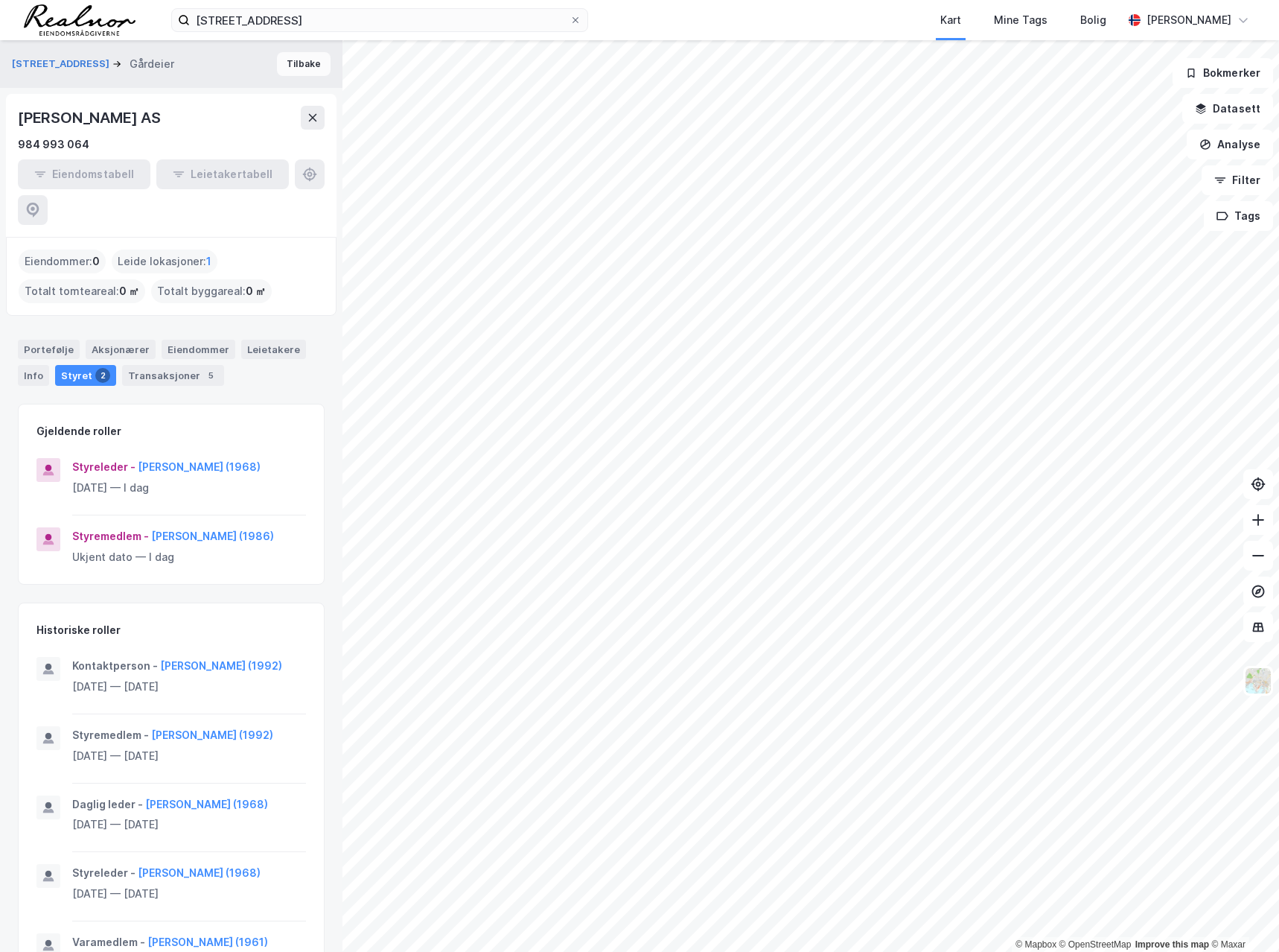
click at [291, 56] on button "Tilbake" at bounding box center [303, 64] width 54 height 24
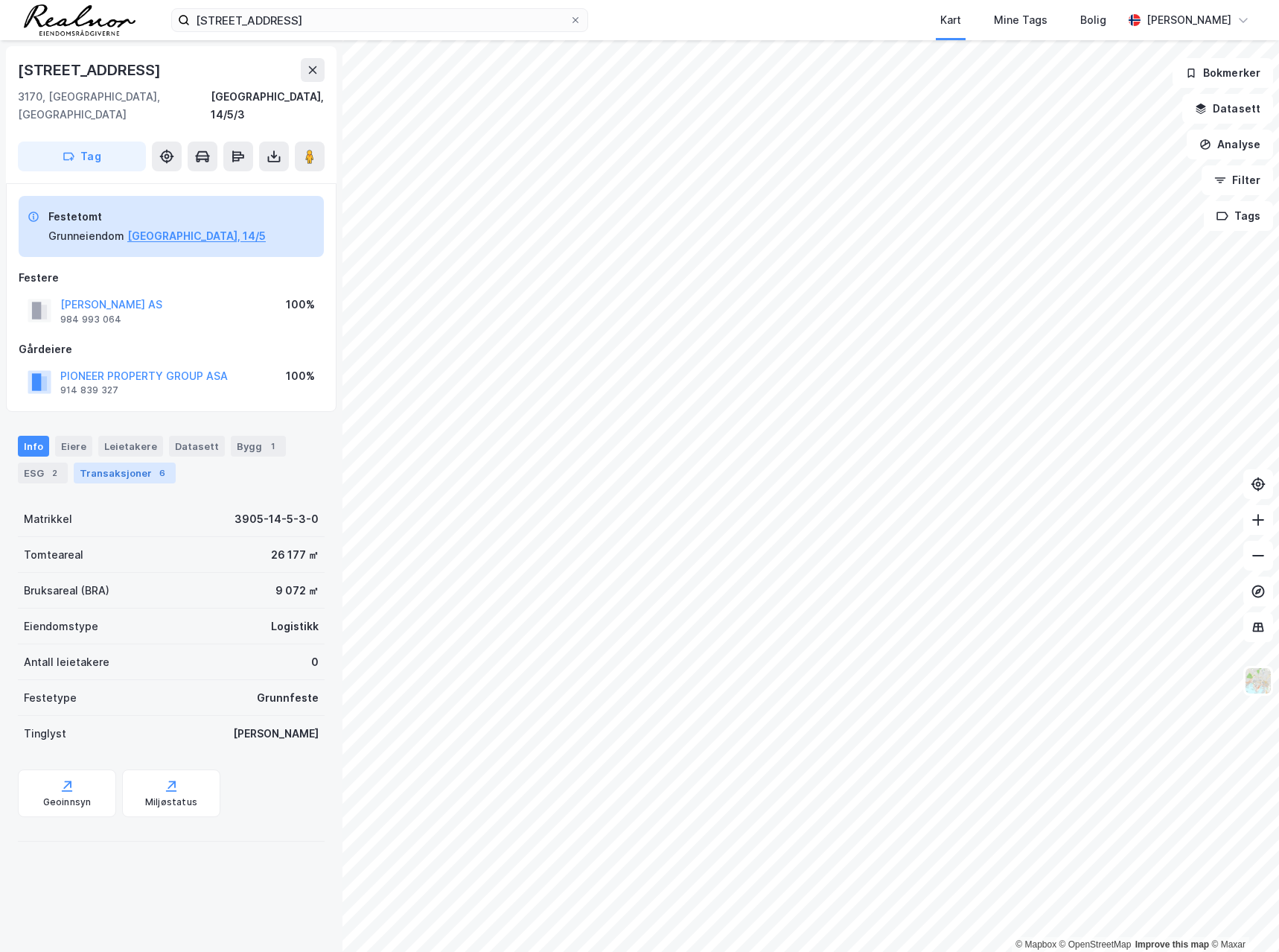
click at [105, 463] on div "Transaksjoner 6" at bounding box center [125, 473] width 102 height 21
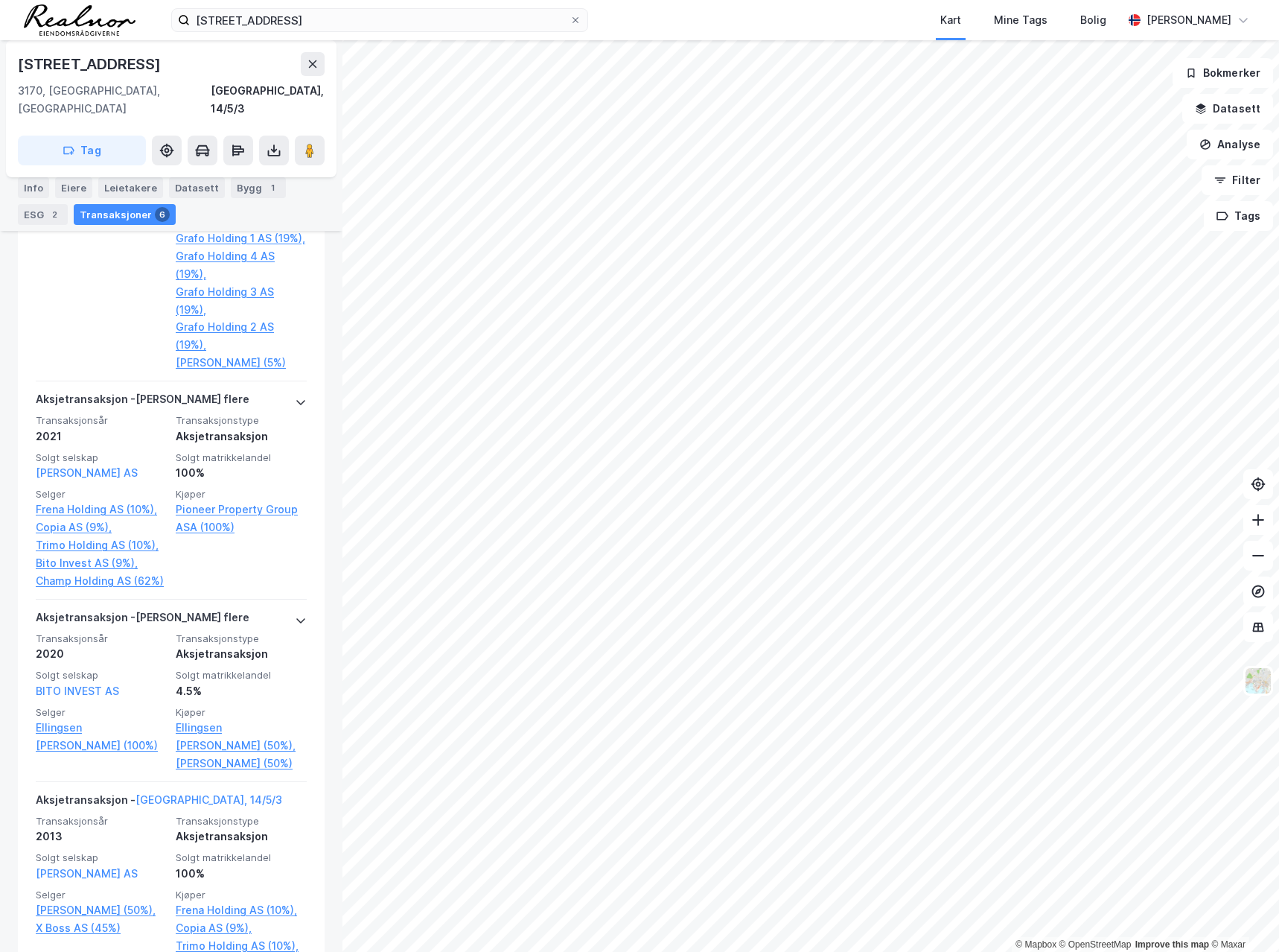
scroll to position [373, 0]
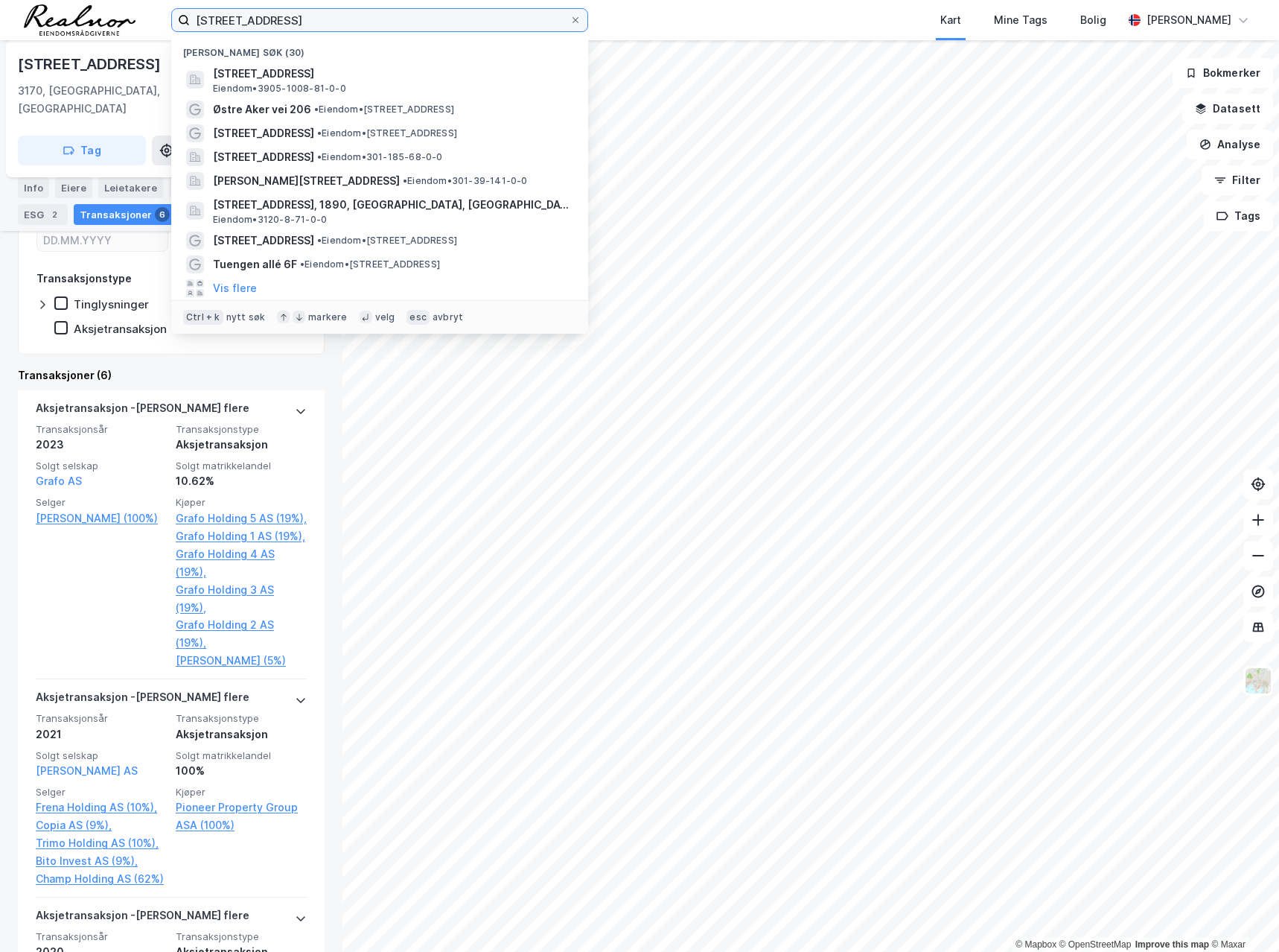
click at [431, 17] on input "[STREET_ADDRESS]" at bounding box center [379, 20] width 380 height 23
click at [578, 21] on icon at bounding box center [576, 20] width 9 height 9
click at [569, 21] on input "[STREET_ADDRESS]" at bounding box center [379, 20] width 380 height 23
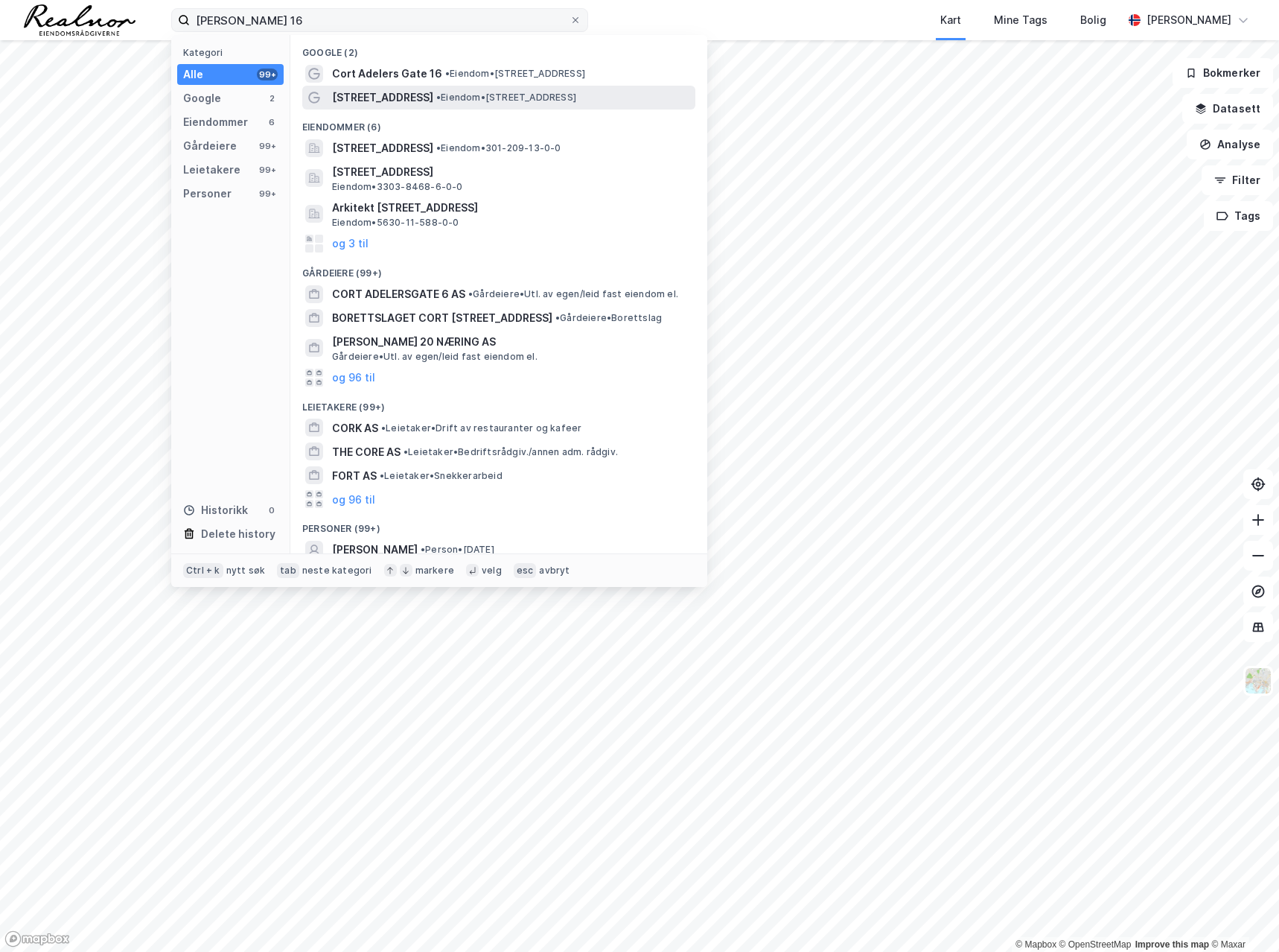
click at [373, 100] on span "[STREET_ADDRESS]" at bounding box center [383, 97] width 101 height 18
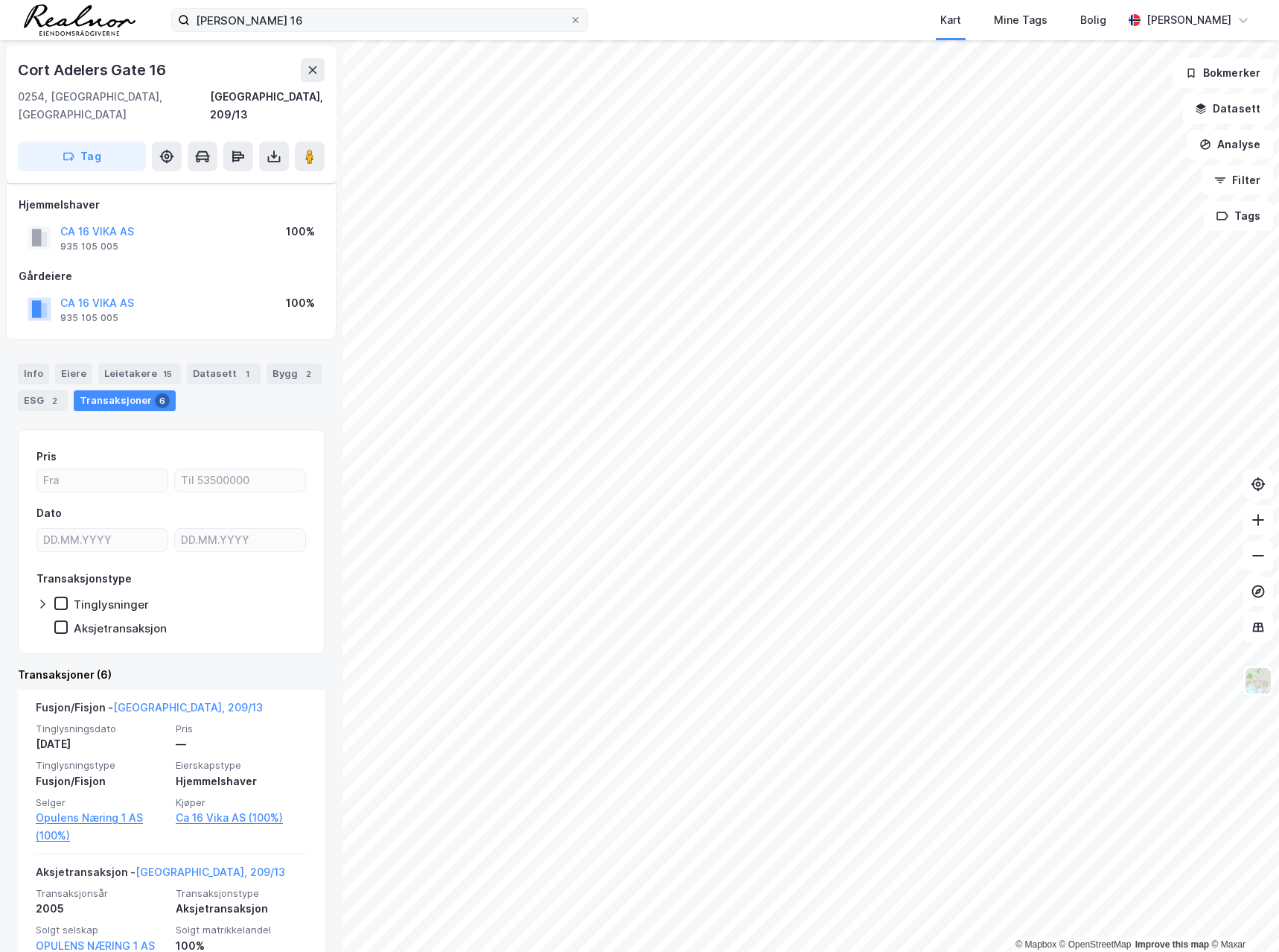
scroll to position [148, 0]
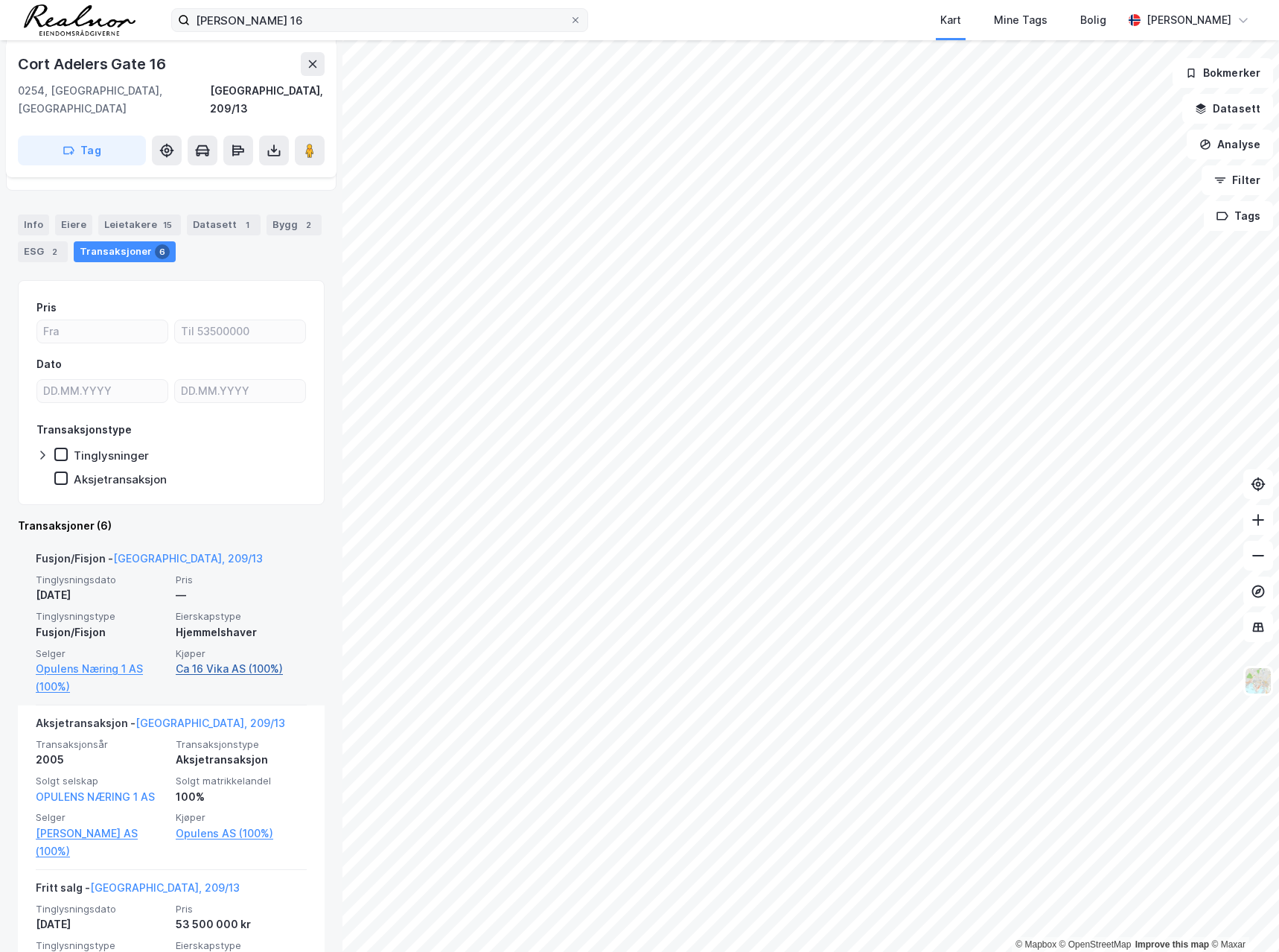
click at [230, 660] on link "Ca 16 Vika AS (100%)" at bounding box center [241, 669] width 131 height 18
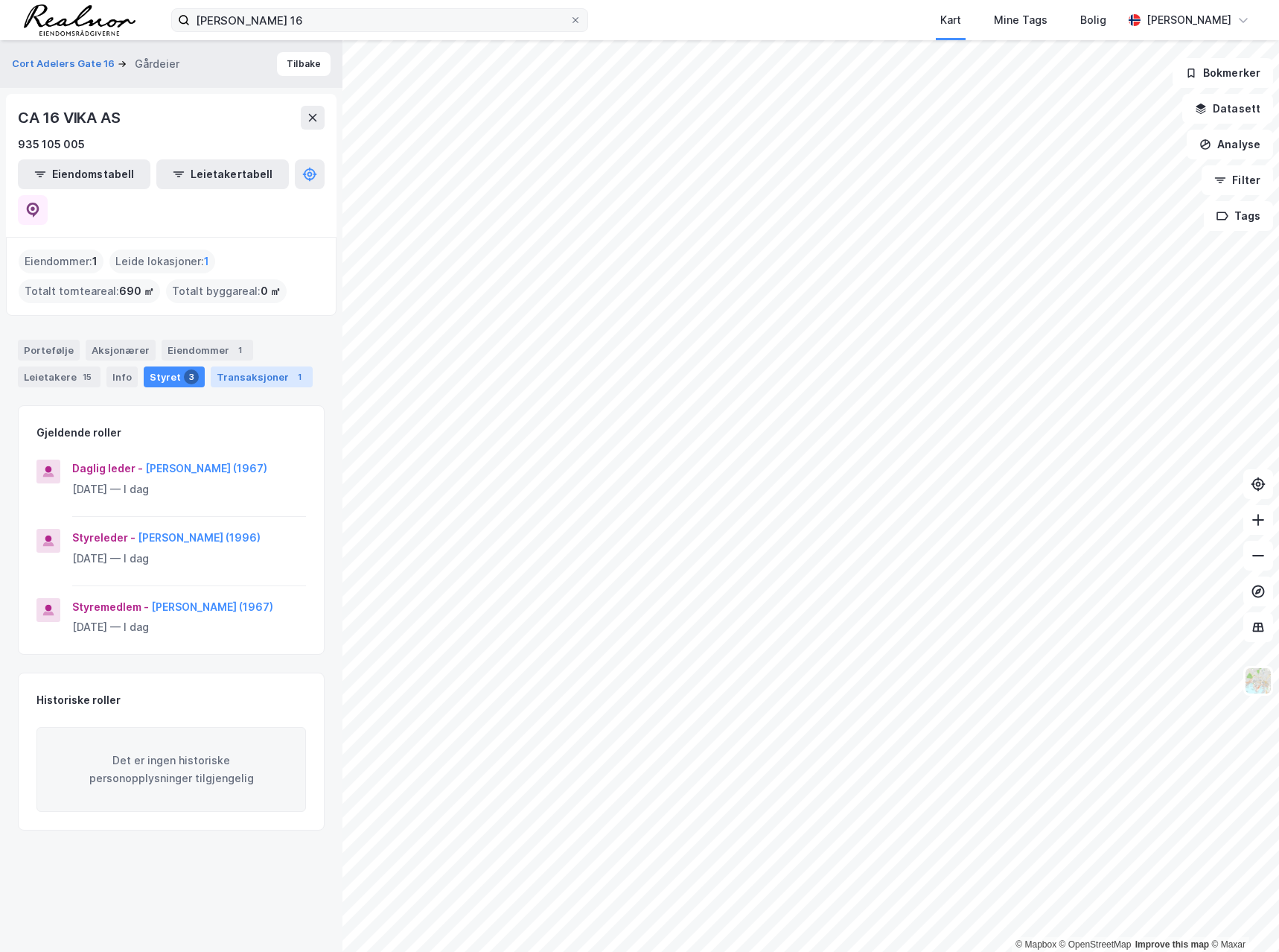
click at [247, 366] on div "Transaksjoner 1" at bounding box center [261, 376] width 102 height 21
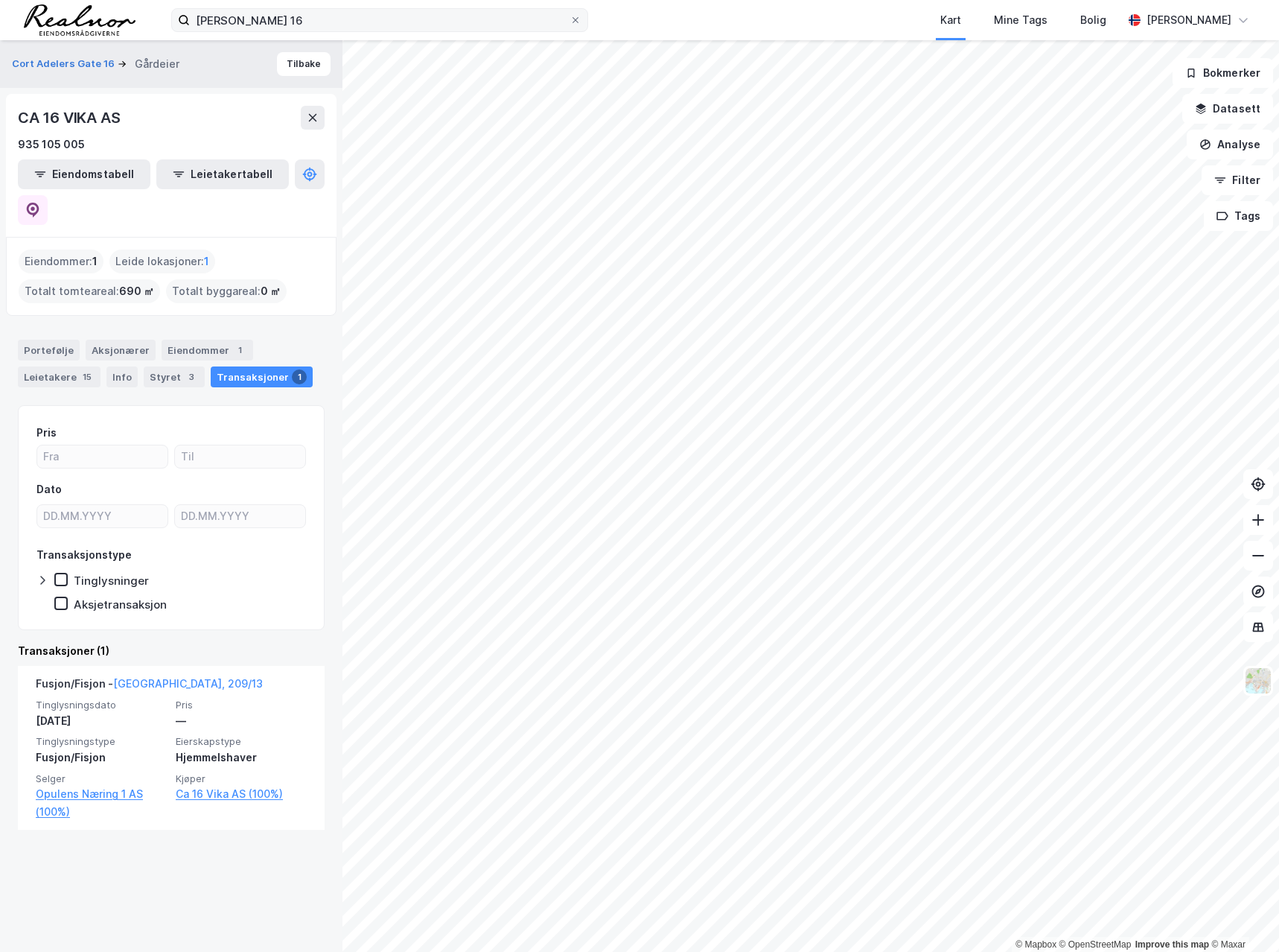
click at [58, 250] on div "Eiendommer : 1" at bounding box center [60, 261] width 85 height 24
click at [53, 340] on div "Portefølje" at bounding box center [49, 350] width 62 height 21
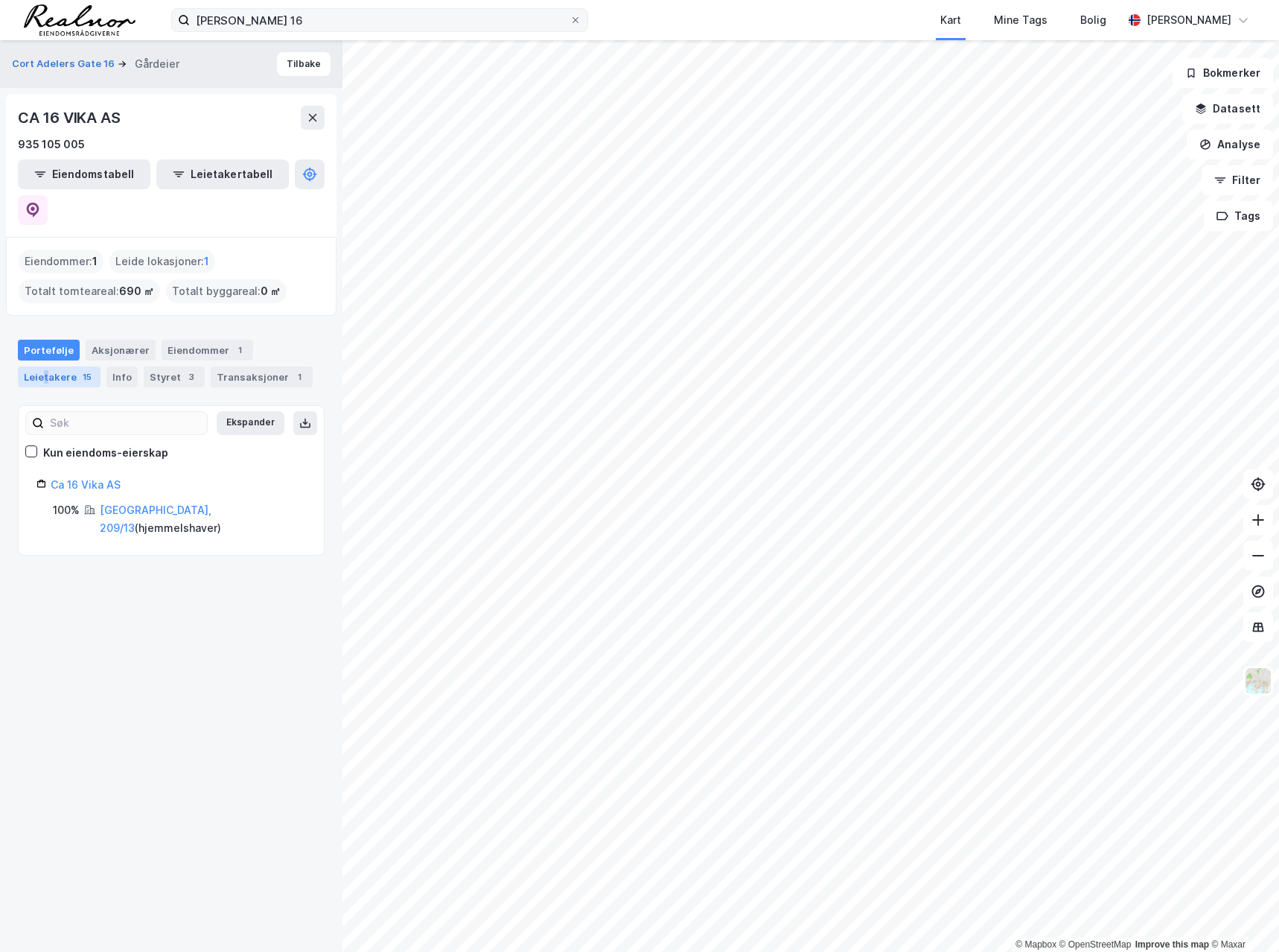
click at [46, 366] on div "Leietakere 15" at bounding box center [59, 376] width 83 height 21
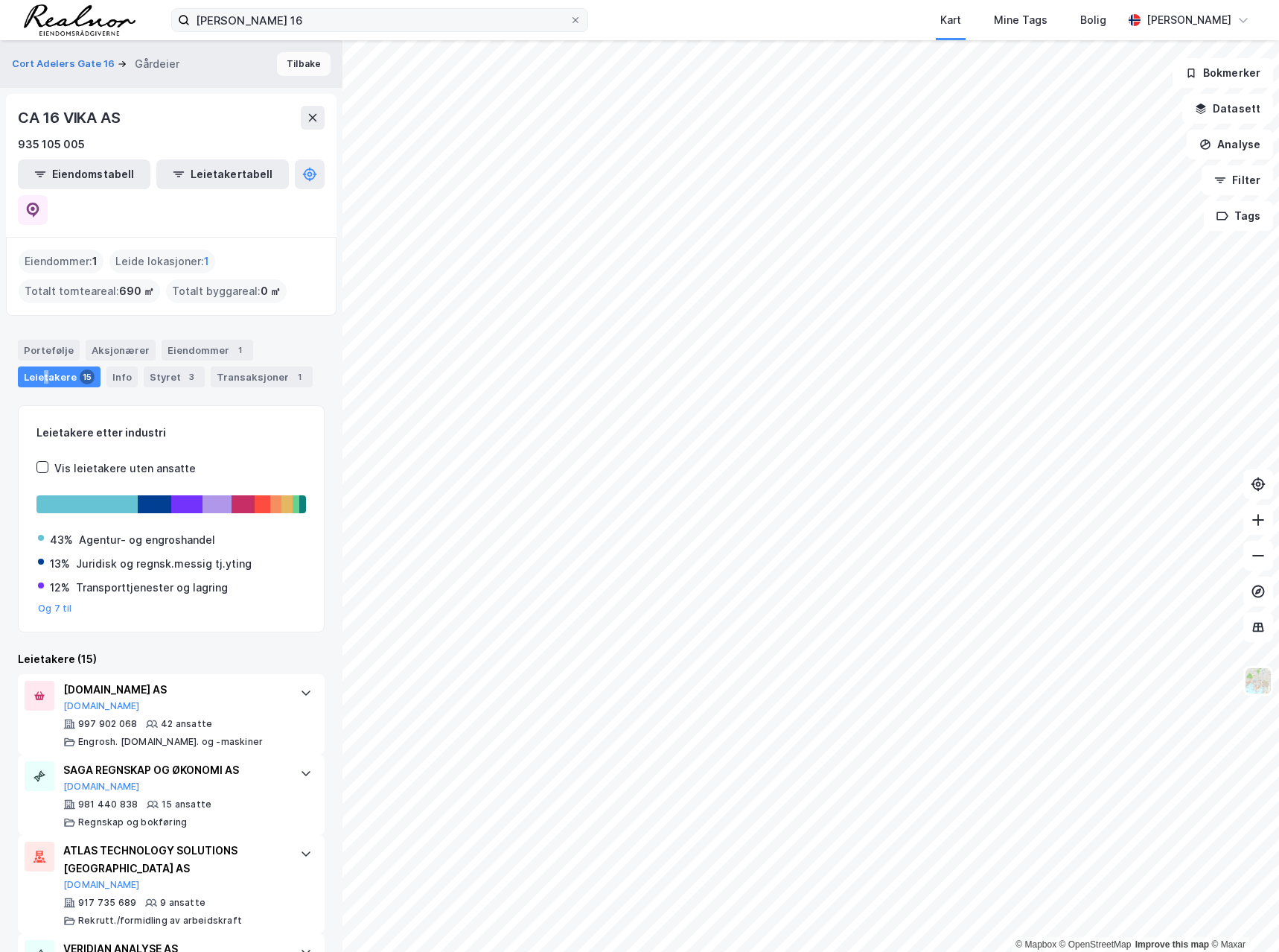
click at [291, 62] on button "Tilbake" at bounding box center [303, 64] width 54 height 24
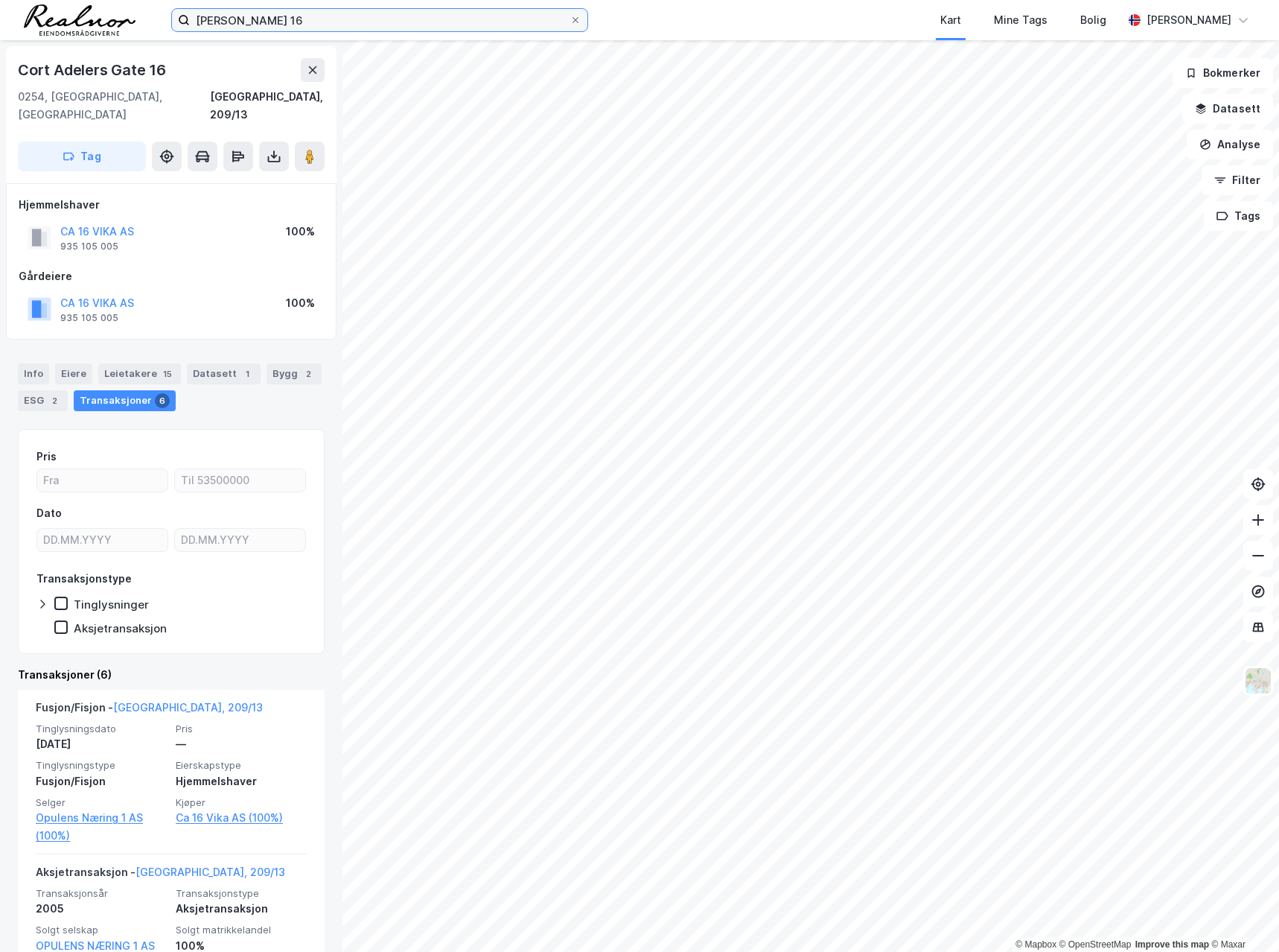
click at [349, 18] on input "[PERSON_NAME] 16" at bounding box center [379, 20] width 380 height 23
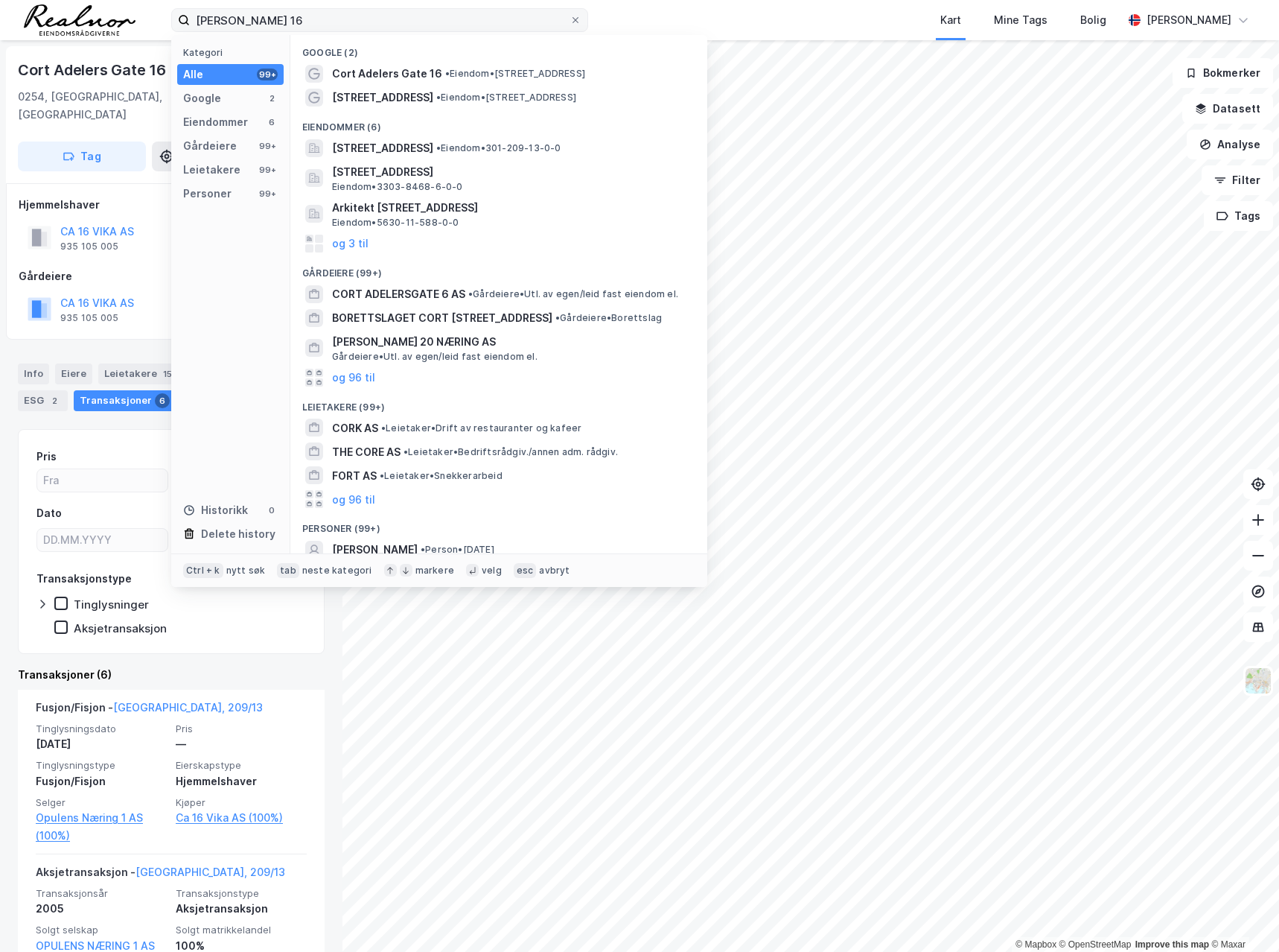
drag, startPoint x: 332, startPoint y: 31, endPoint x: 311, endPoint y: 18, distance: 24.7
click at [328, 30] on label "[PERSON_NAME] 16" at bounding box center [380, 20] width 417 height 24
click at [328, 30] on input "[PERSON_NAME] 16" at bounding box center [379, 20] width 380 height 23
drag, startPoint x: 311, startPoint y: 17, endPoint x: 114, endPoint y: 23, distance: 197.1
click at [114, 23] on div "cort adlersgate 16 Kategori Alle 99+ Google 2 Eiendommer 6 Gårdeiere 99+ Leieta…" at bounding box center [640, 20] width 1279 height 40
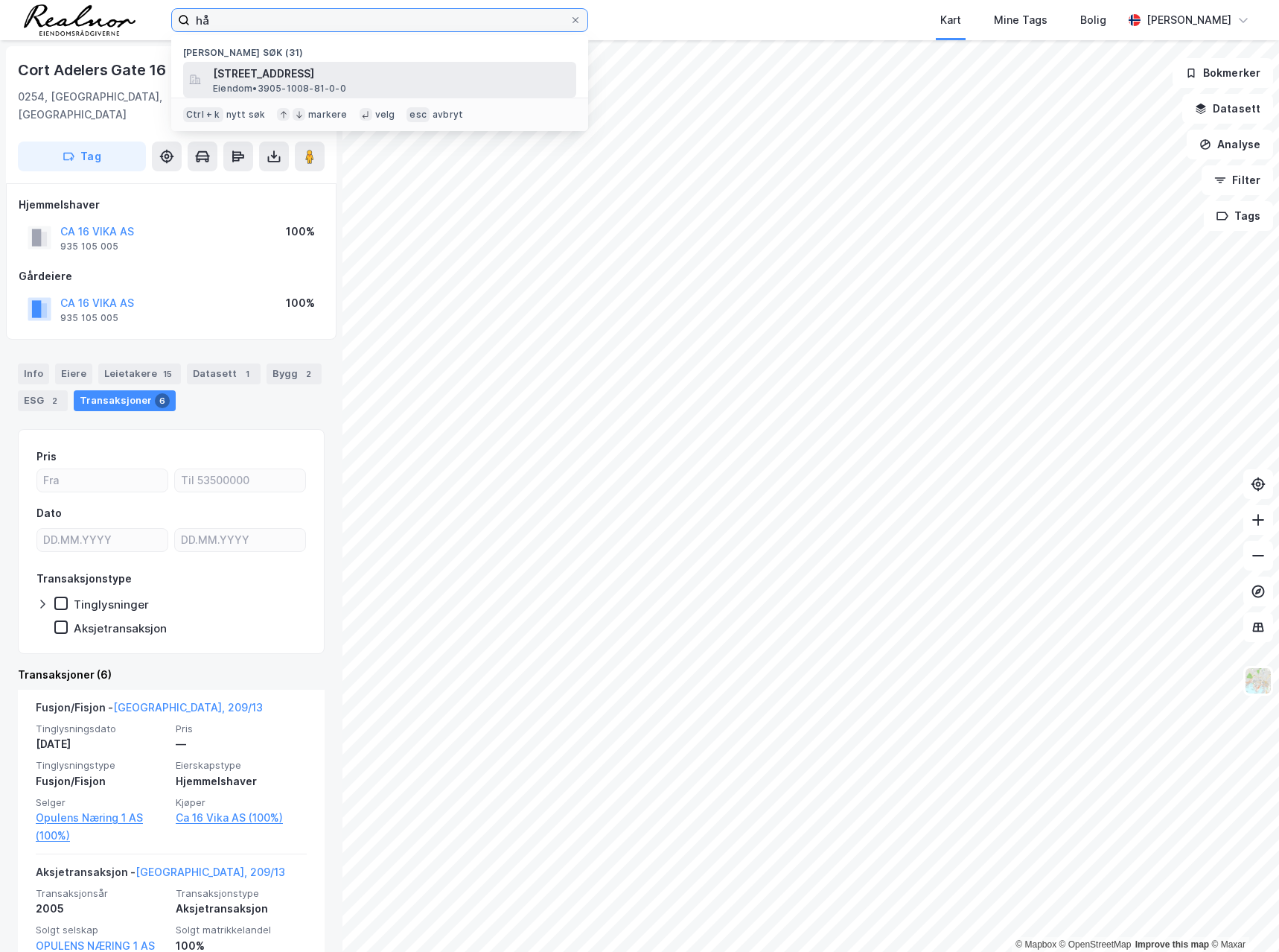
type input "hå"
click at [282, 77] on span "[STREET_ADDRESS]" at bounding box center [392, 74] width 357 height 18
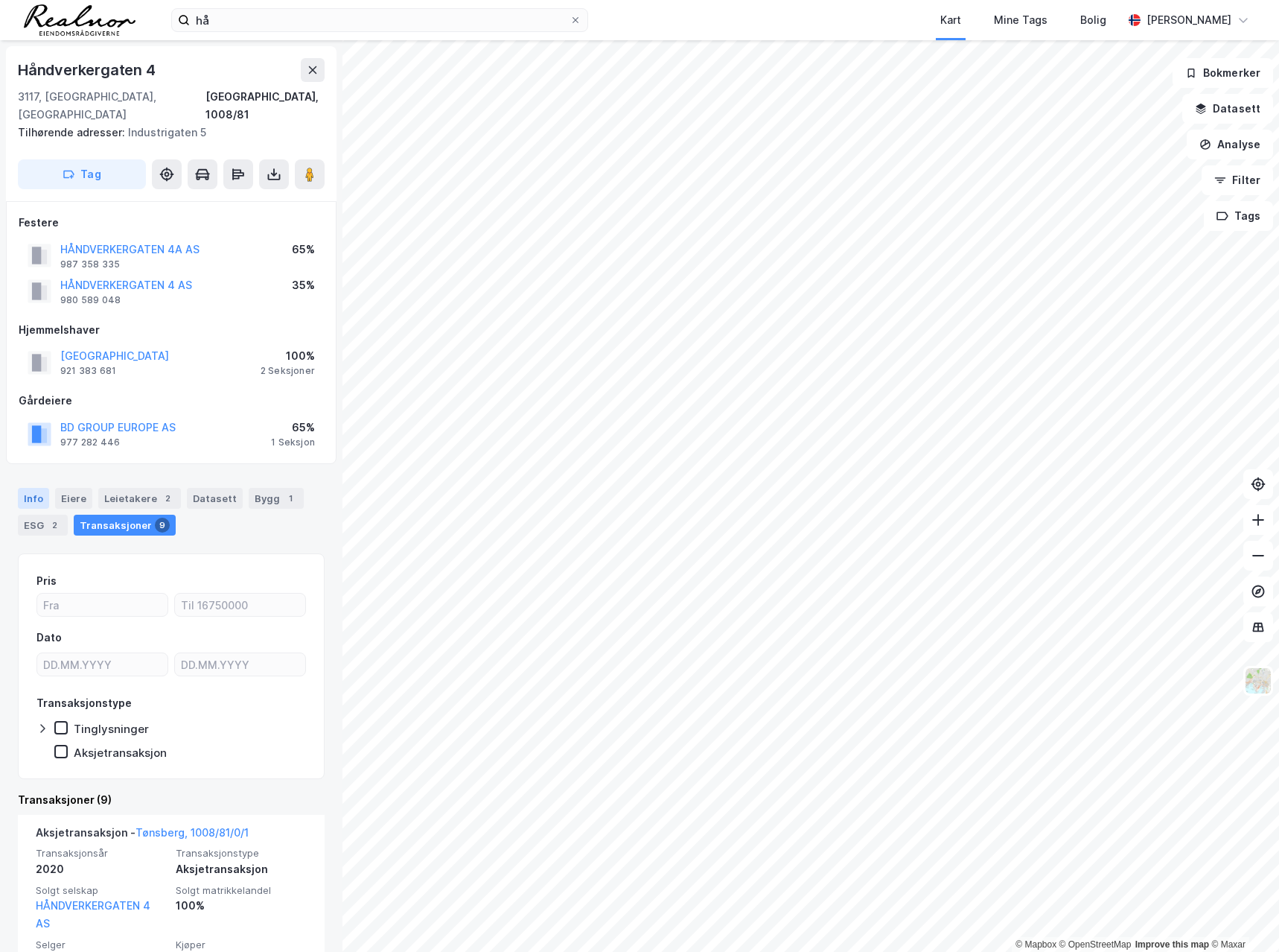
click at [33, 487] on div "Info" at bounding box center [34, 497] width 31 height 21
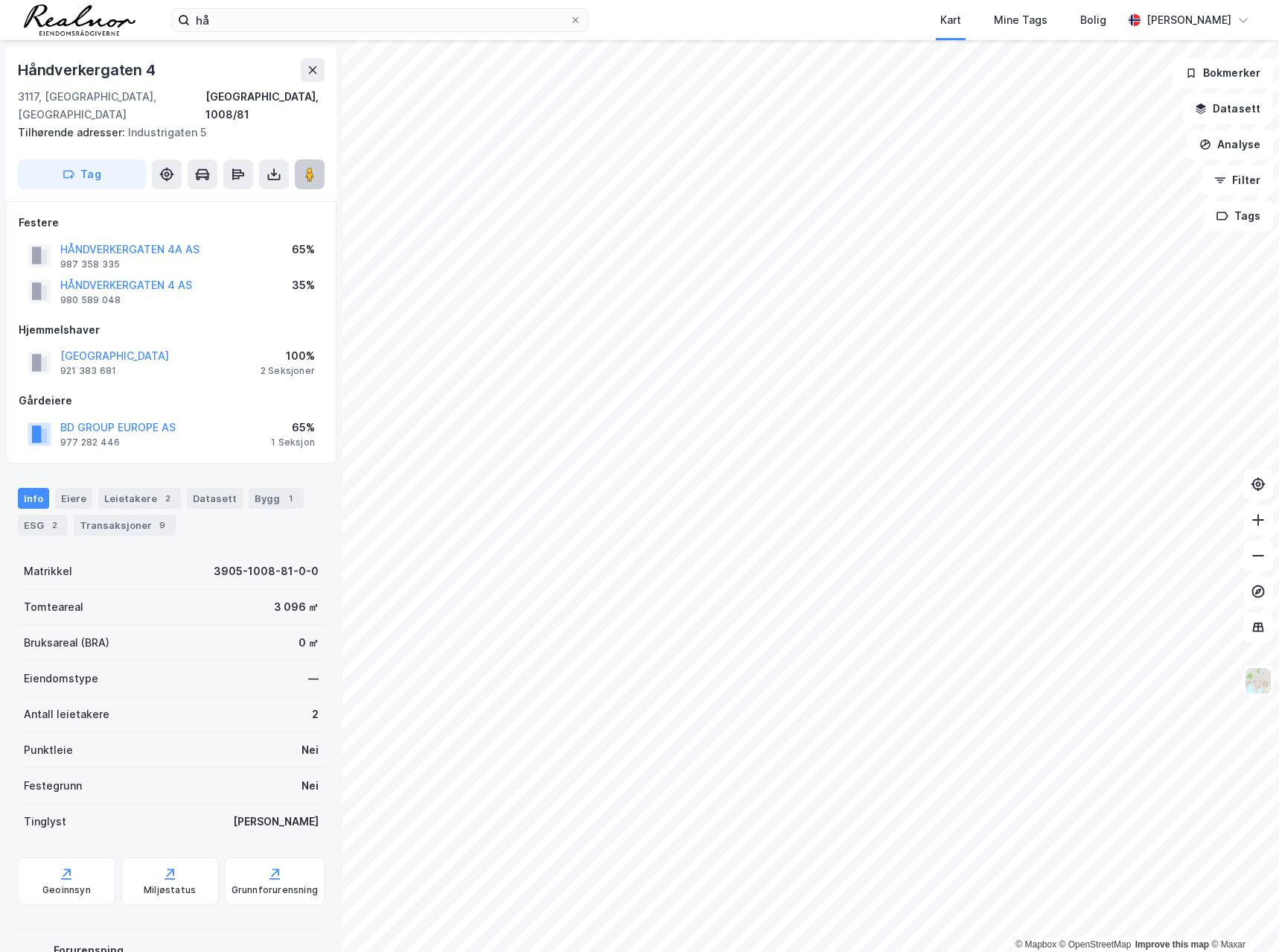
click at [309, 167] on image at bounding box center [310, 174] width 9 height 15
